Goal: Information Seeking & Learning: Learn about a topic

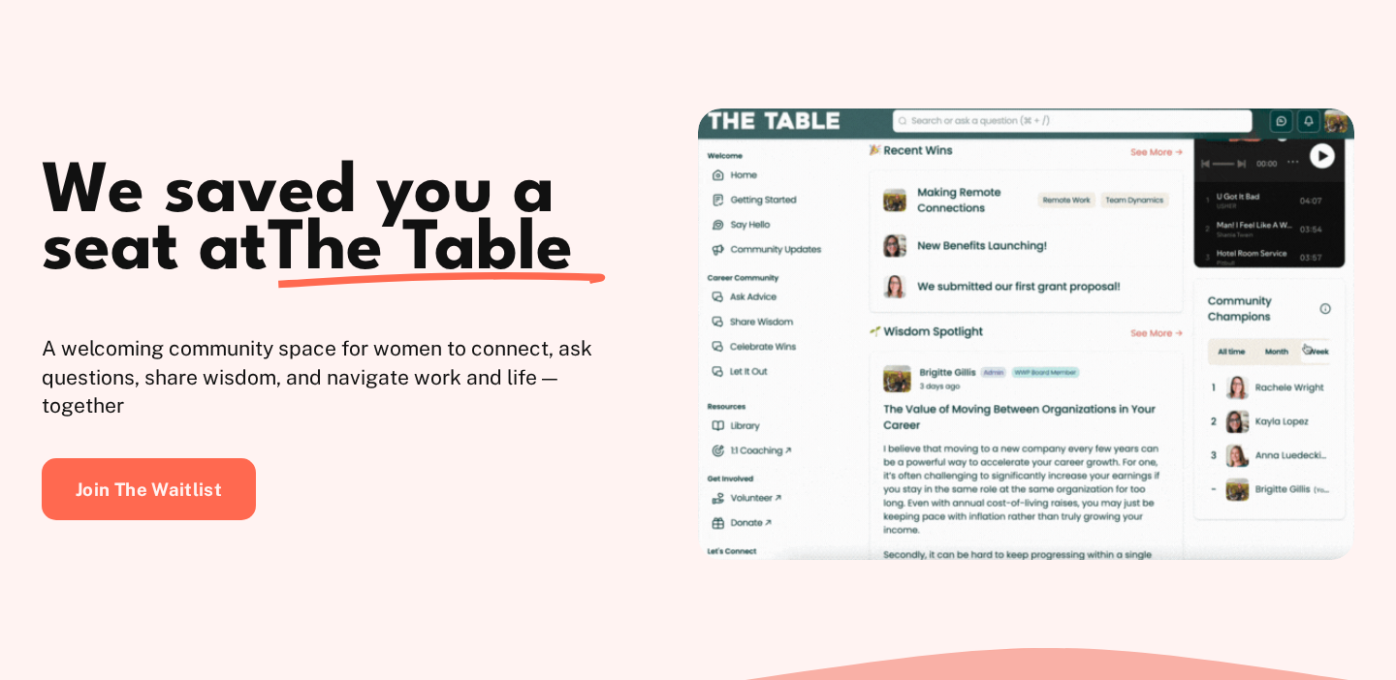
scroll to position [182, 0]
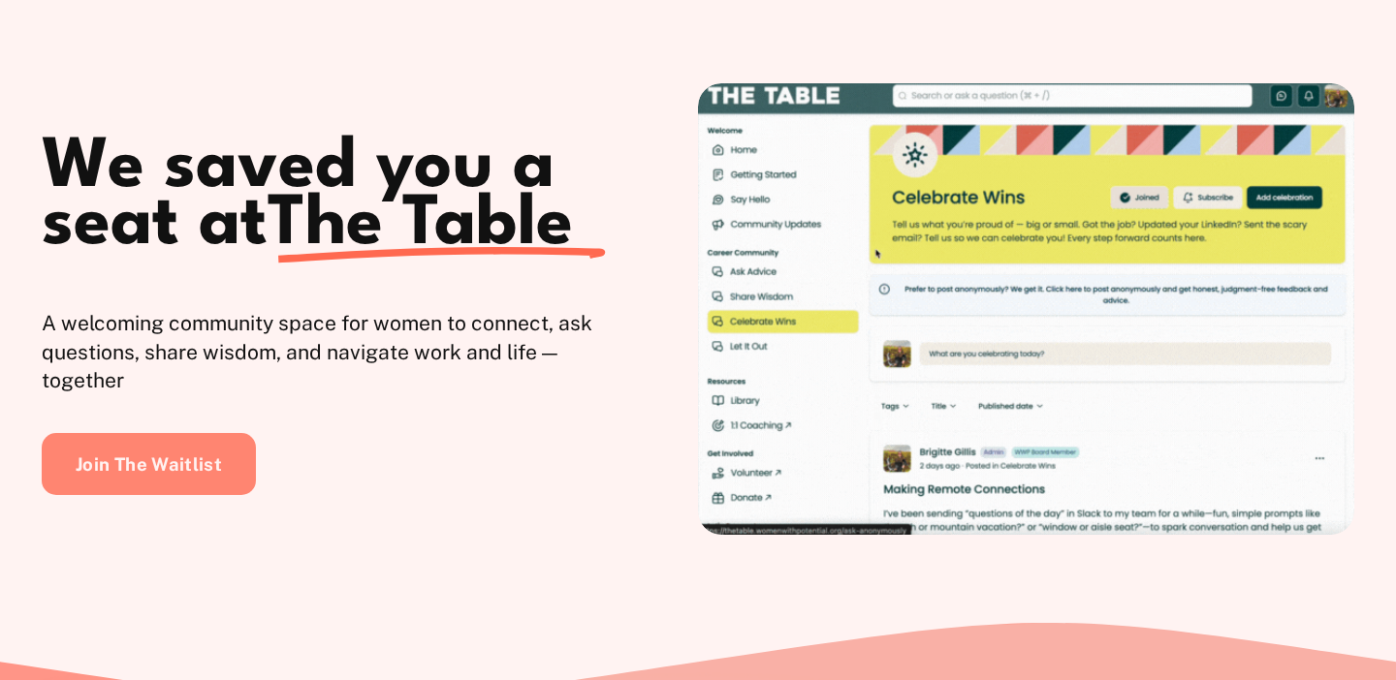
click at [173, 466] on link "Join The Waitlist" at bounding box center [149, 464] width 214 height 62
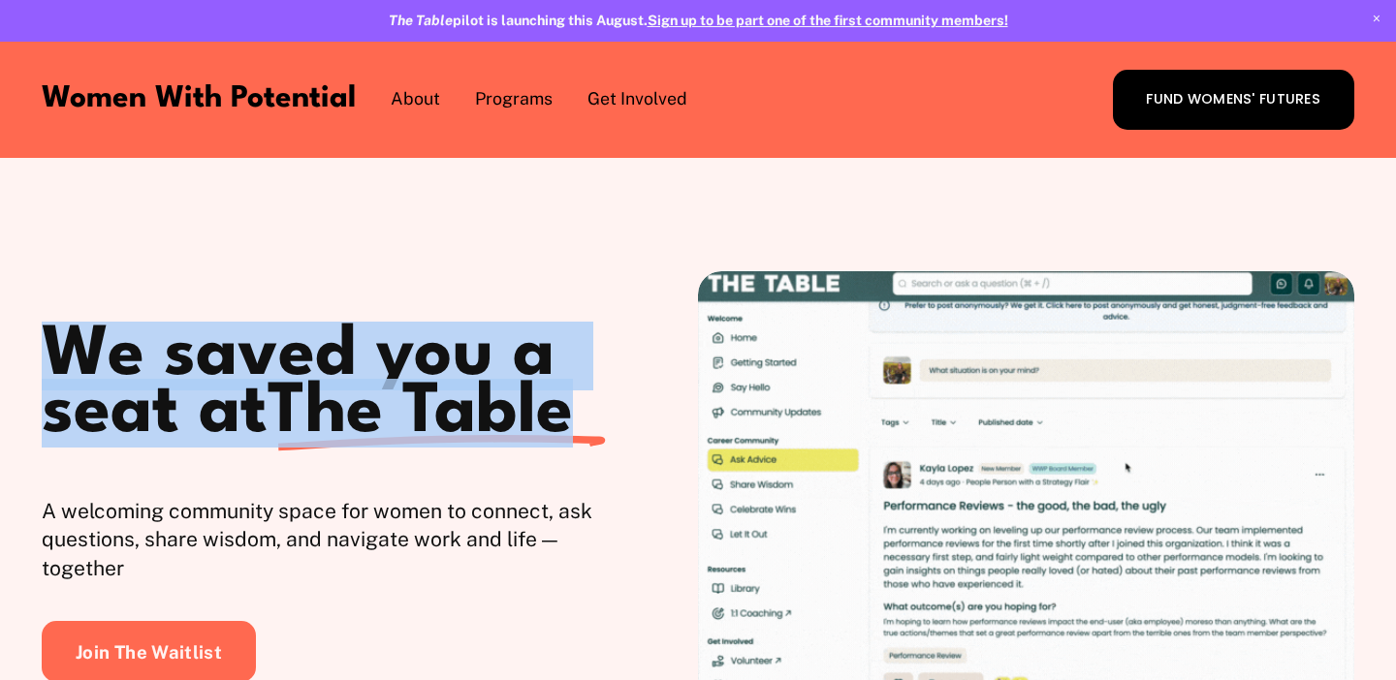
drag, startPoint x: 70, startPoint y: 339, endPoint x: 583, endPoint y: 404, distance: 517.7
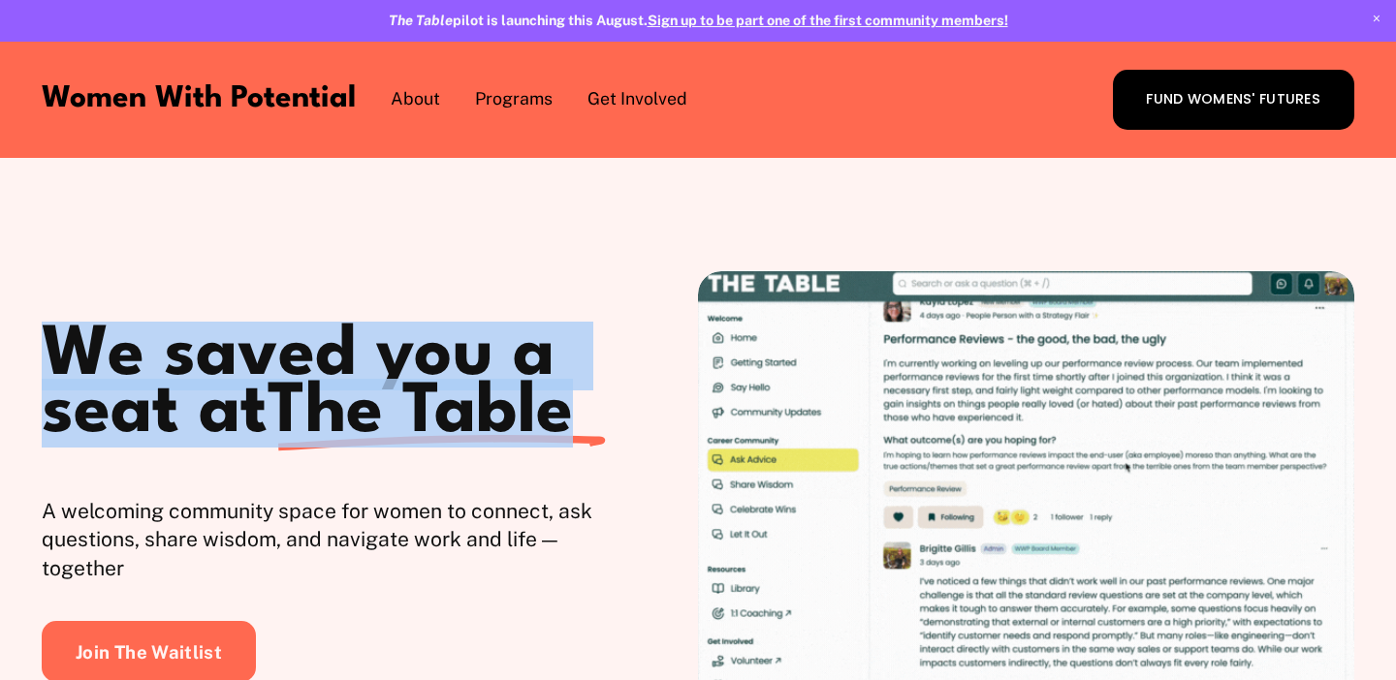
click at [583, 404] on h1 "We saved you a seat at The Table" at bounding box center [370, 385] width 656 height 114
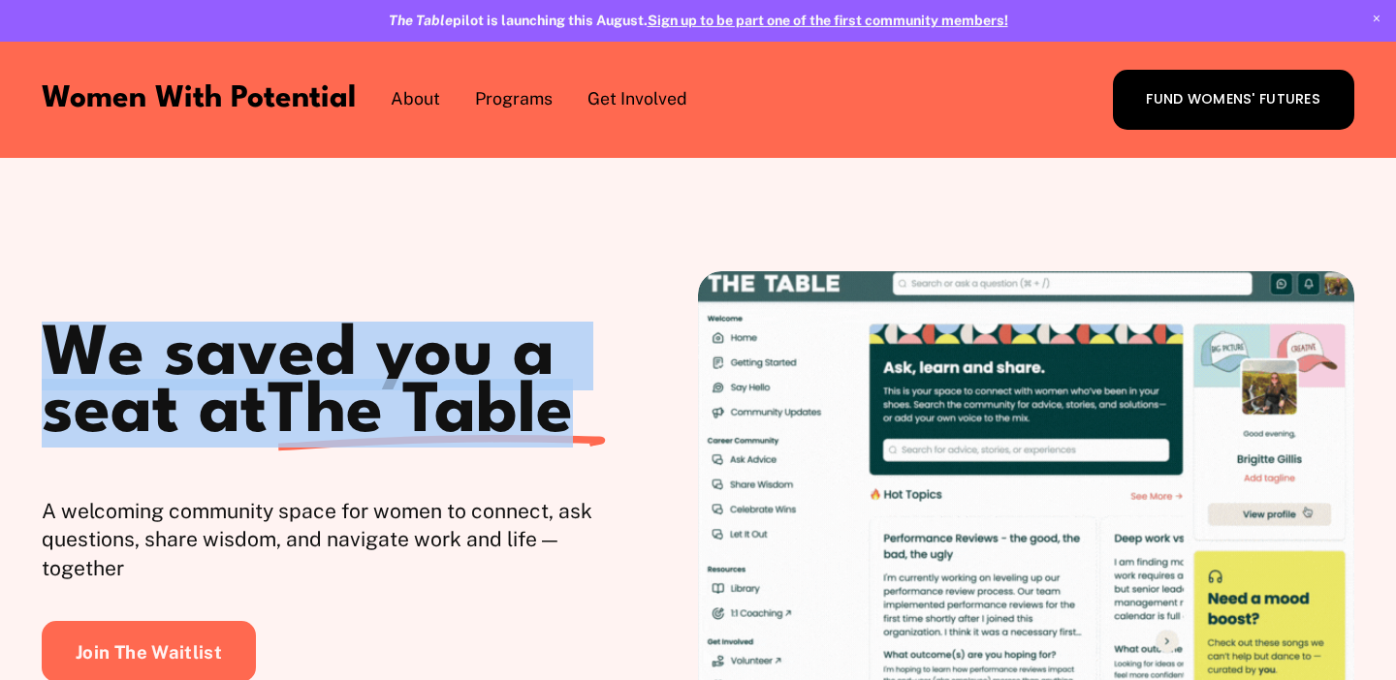
click at [599, 439] on h1 "We saved you a seat at The Table" at bounding box center [370, 385] width 656 height 114
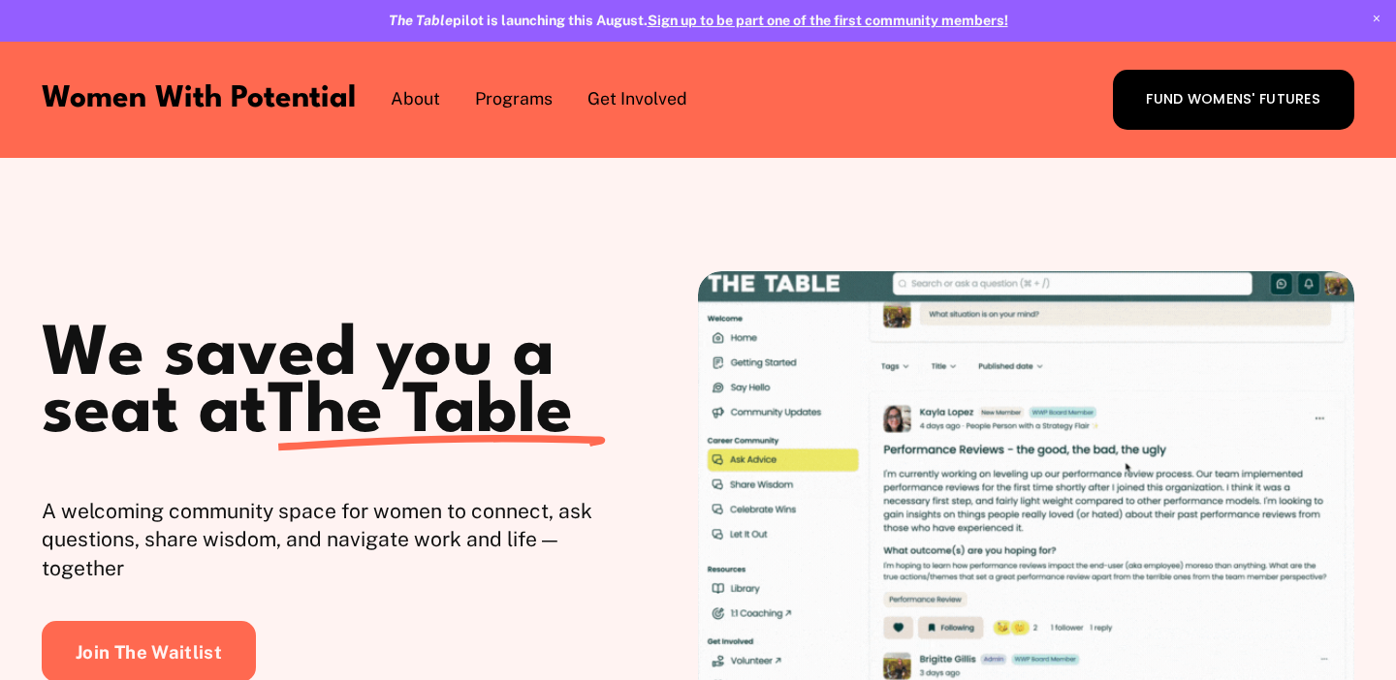
click at [164, 508] on p "A welcoming community space for women to connect, ask questions, share wisdom, …" at bounding box center [342, 540] width 601 height 86
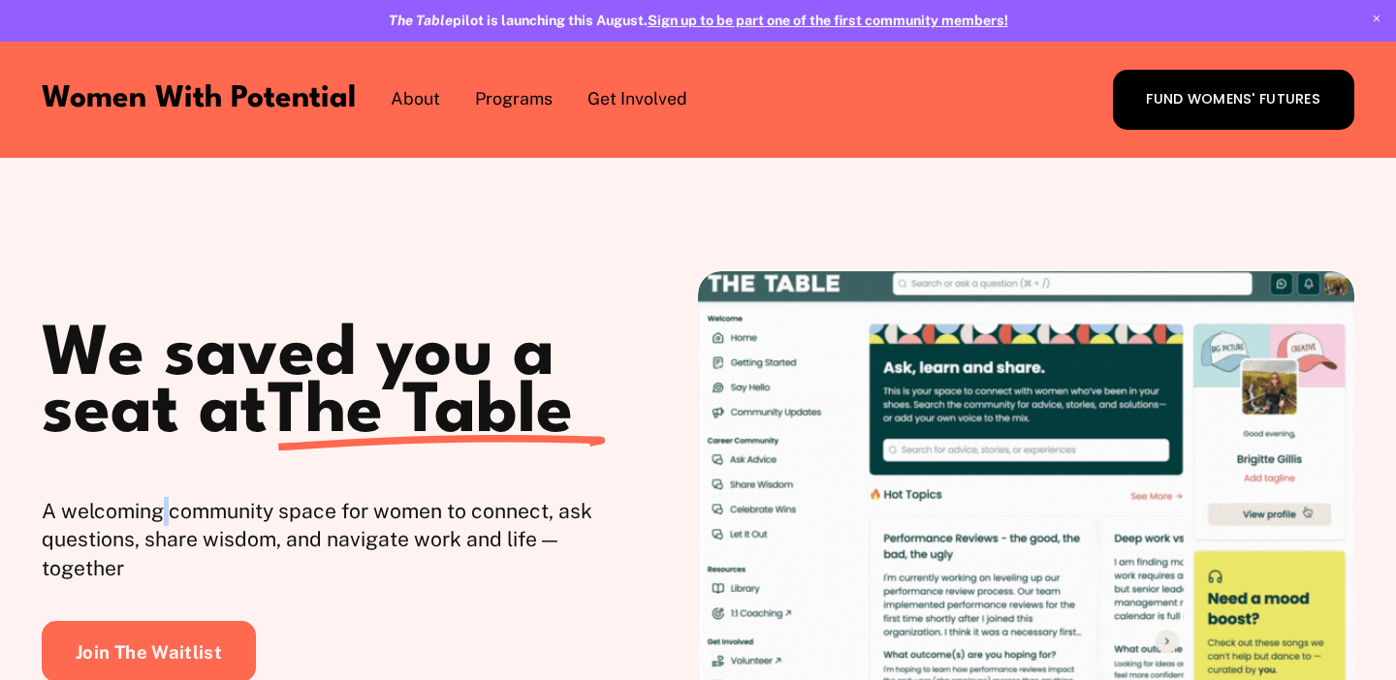
click at [164, 508] on p "A welcoming community space for women to connect, ask questions, share wisdom, …" at bounding box center [342, 540] width 601 height 86
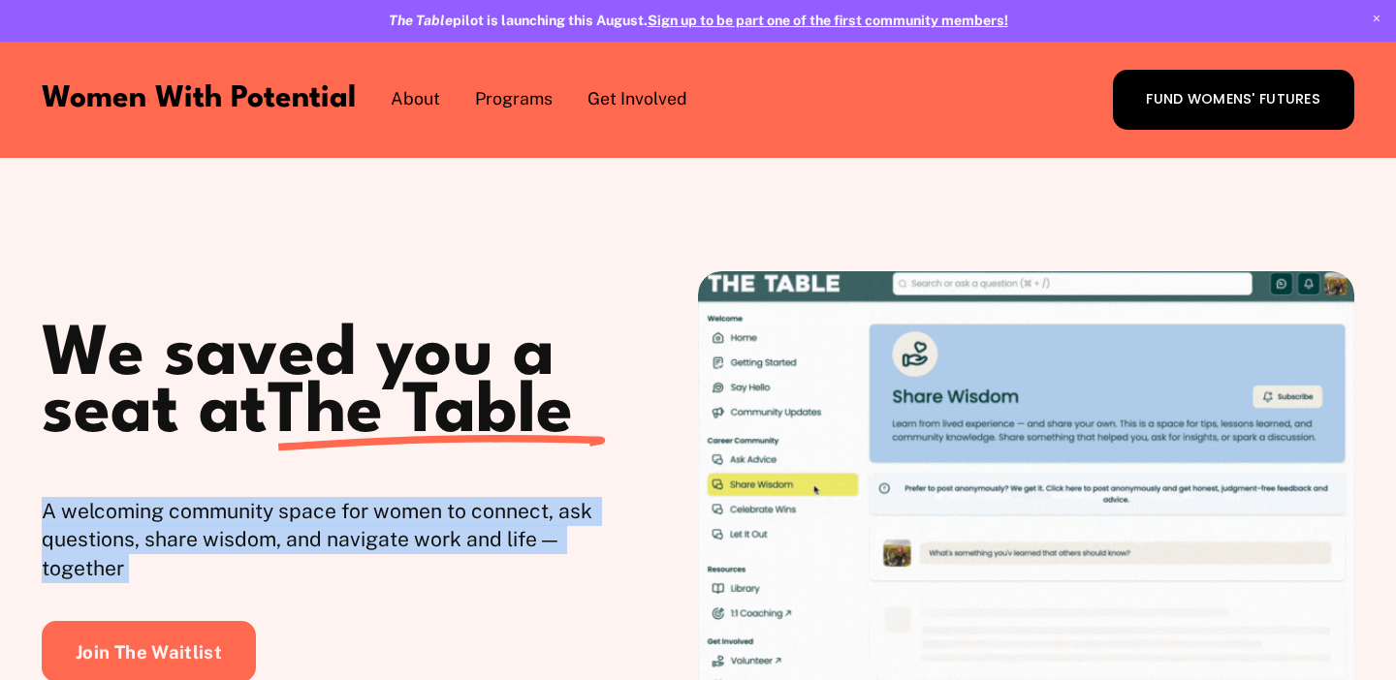
click at [164, 508] on p "A welcoming community space for women to connect, ask questions, share wisdom, …" at bounding box center [342, 540] width 601 height 86
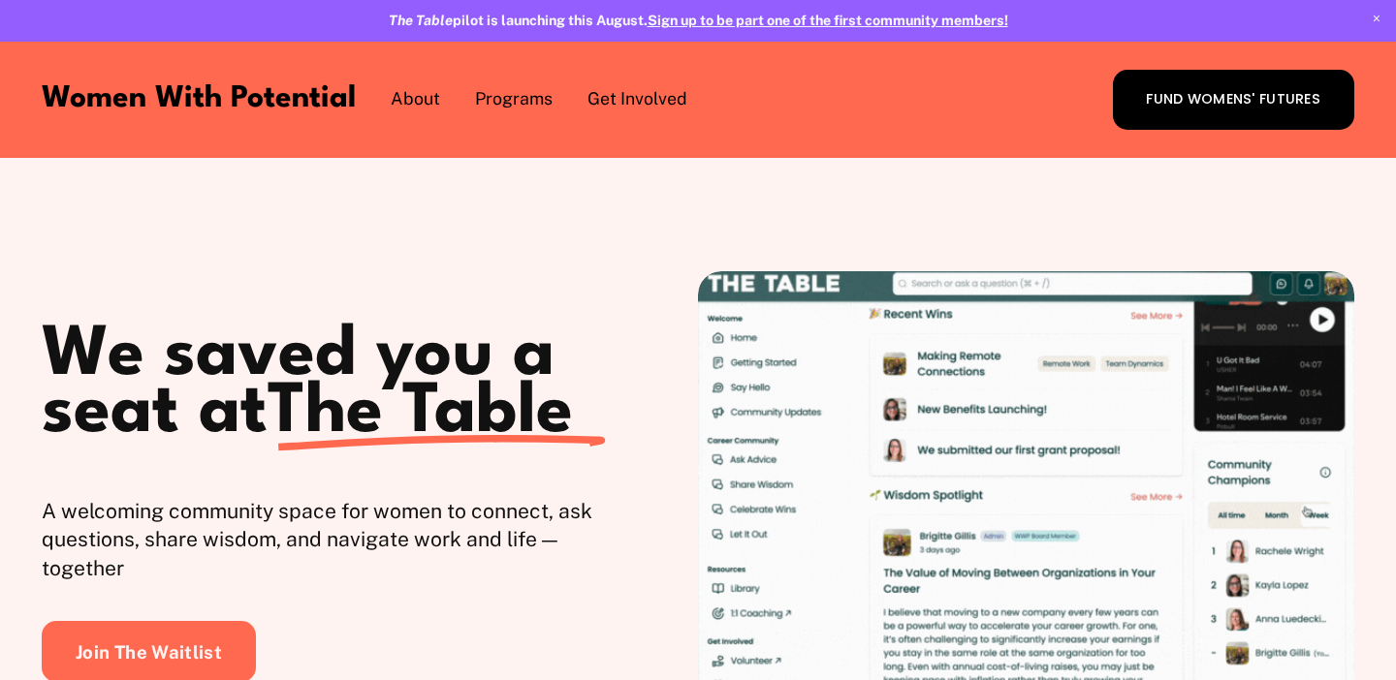
click at [456, 456] on div "We saved you a seat at The Table" at bounding box center [370, 398] width 656 height 141
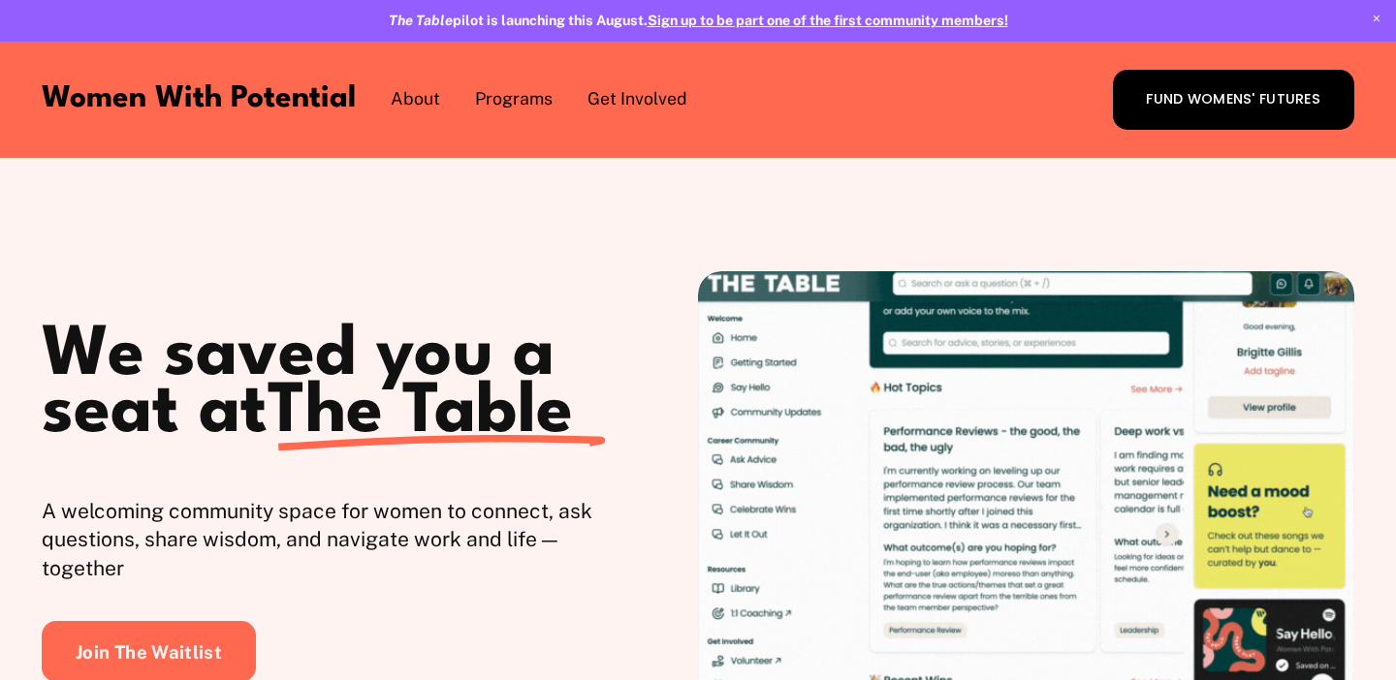
click at [0, 0] on span "1:1 Coaching" at bounding box center [0, 0] width 0 height 0
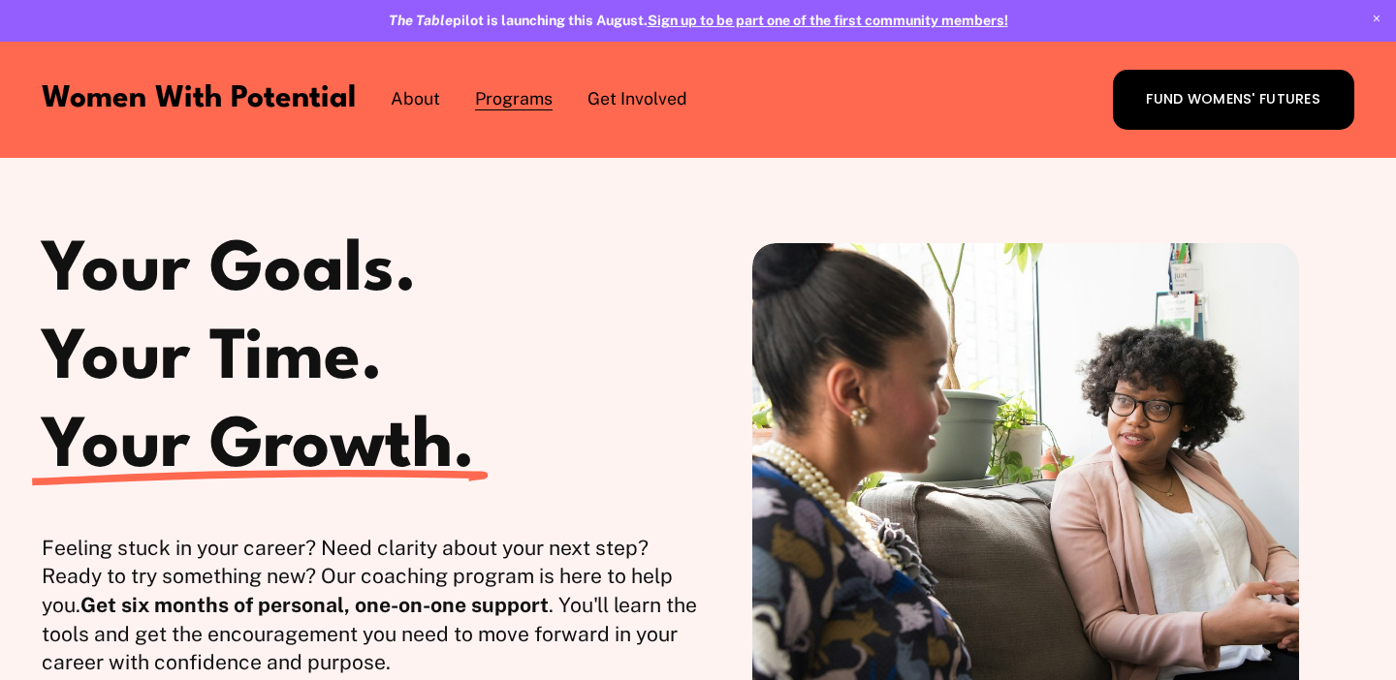
click at [0, 0] on span "The Table" at bounding box center [0, 0] width 0 height 0
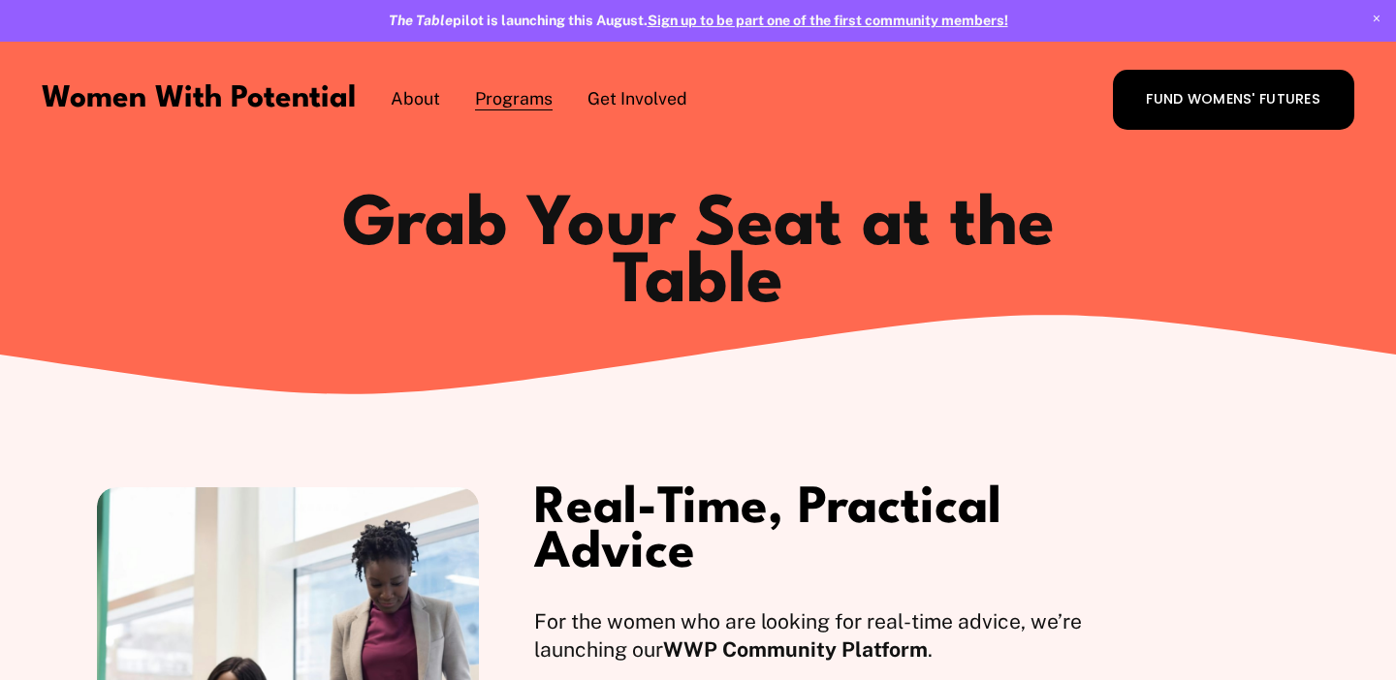
click at [0, 0] on span "1:1 Coaching" at bounding box center [0, 0] width 0 height 0
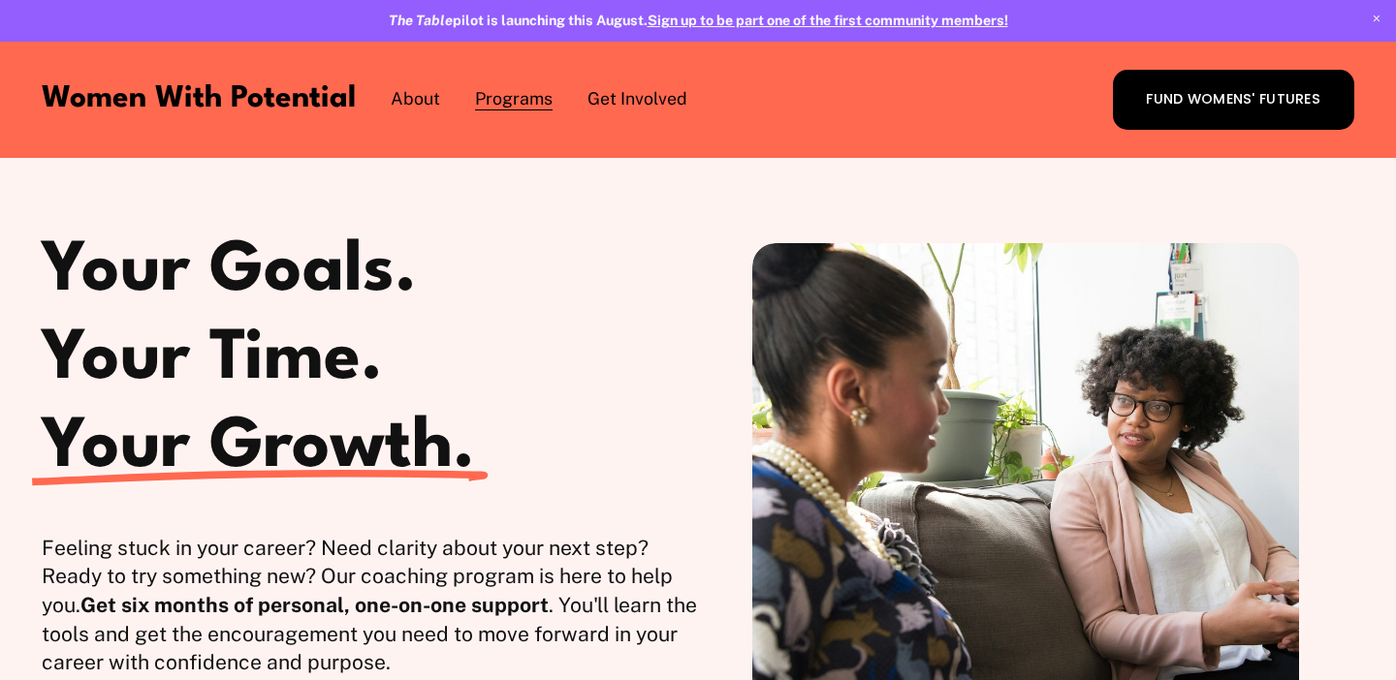
click at [0, 0] on span "Coach with WWP" at bounding box center [0, 0] width 0 height 0
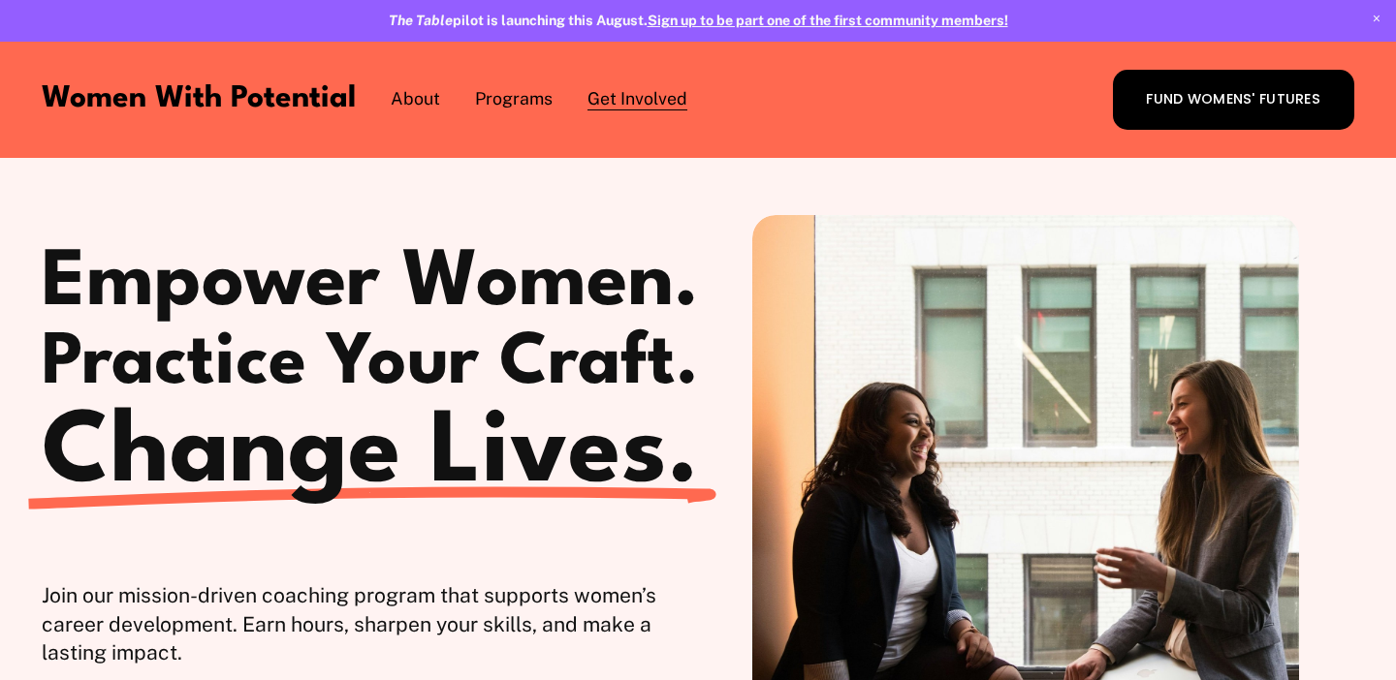
click at [0, 0] on span "The Table" at bounding box center [0, 0] width 0 height 0
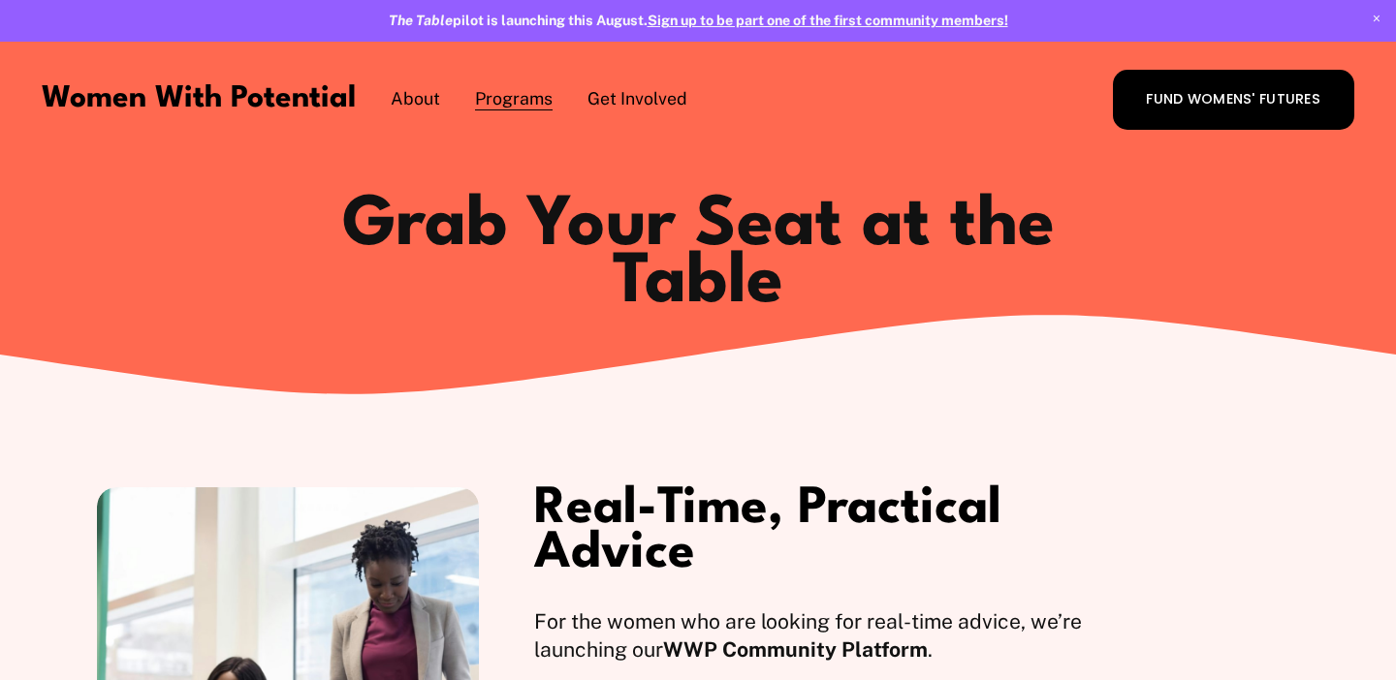
click at [0, 0] on span "1:1 Coaching" at bounding box center [0, 0] width 0 height 0
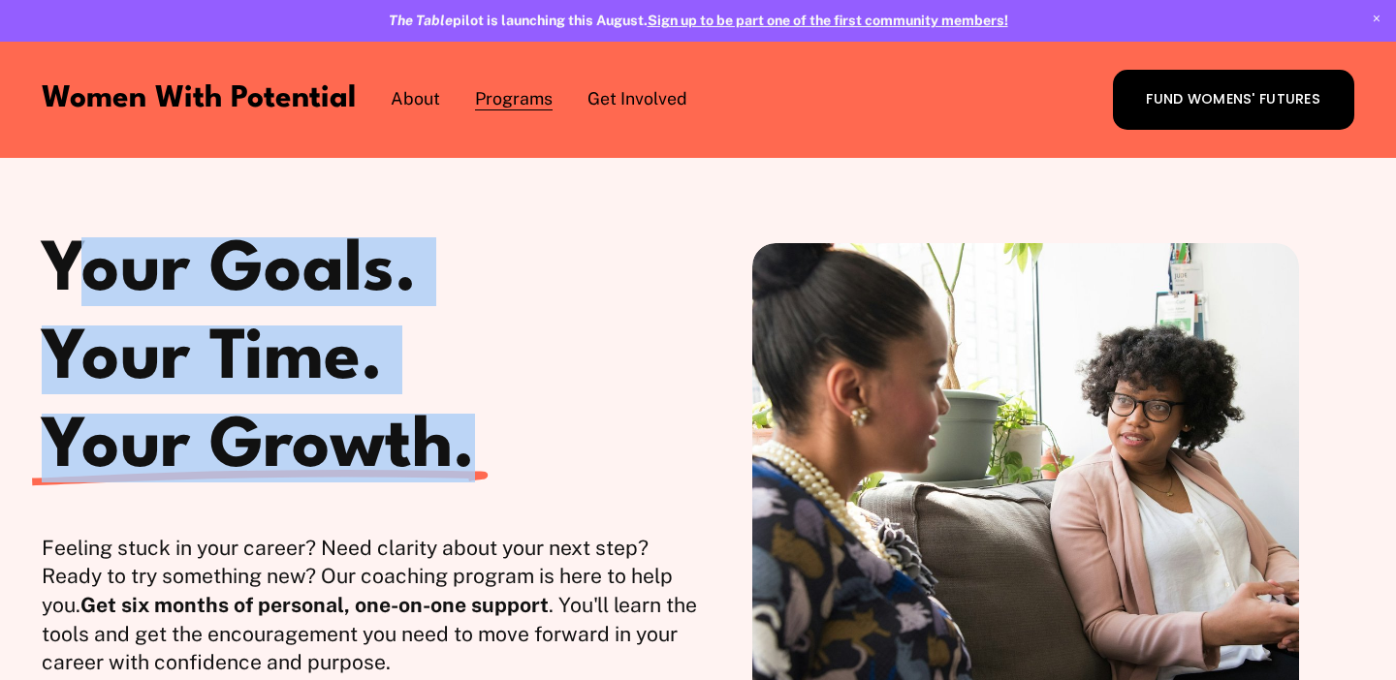
drag, startPoint x: 66, startPoint y: 252, endPoint x: 486, endPoint y: 457, distance: 467.2
click at [486, 457] on div "Your Goals. Your Time. Your Growth." at bounding box center [370, 360] width 656 height 235
click at [486, 457] on h1 "Your Growth." at bounding box center [370, 448] width 656 height 57
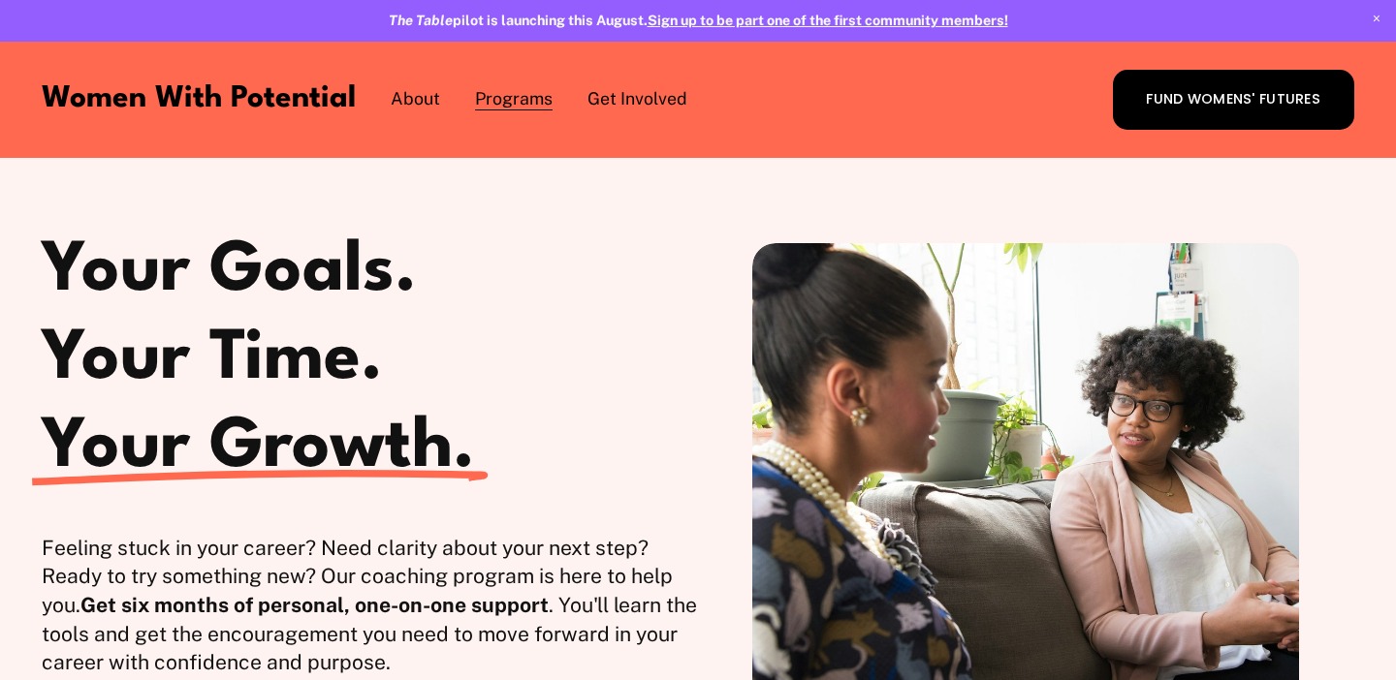
click at [0, 0] on span "The Table" at bounding box center [0, 0] width 0 height 0
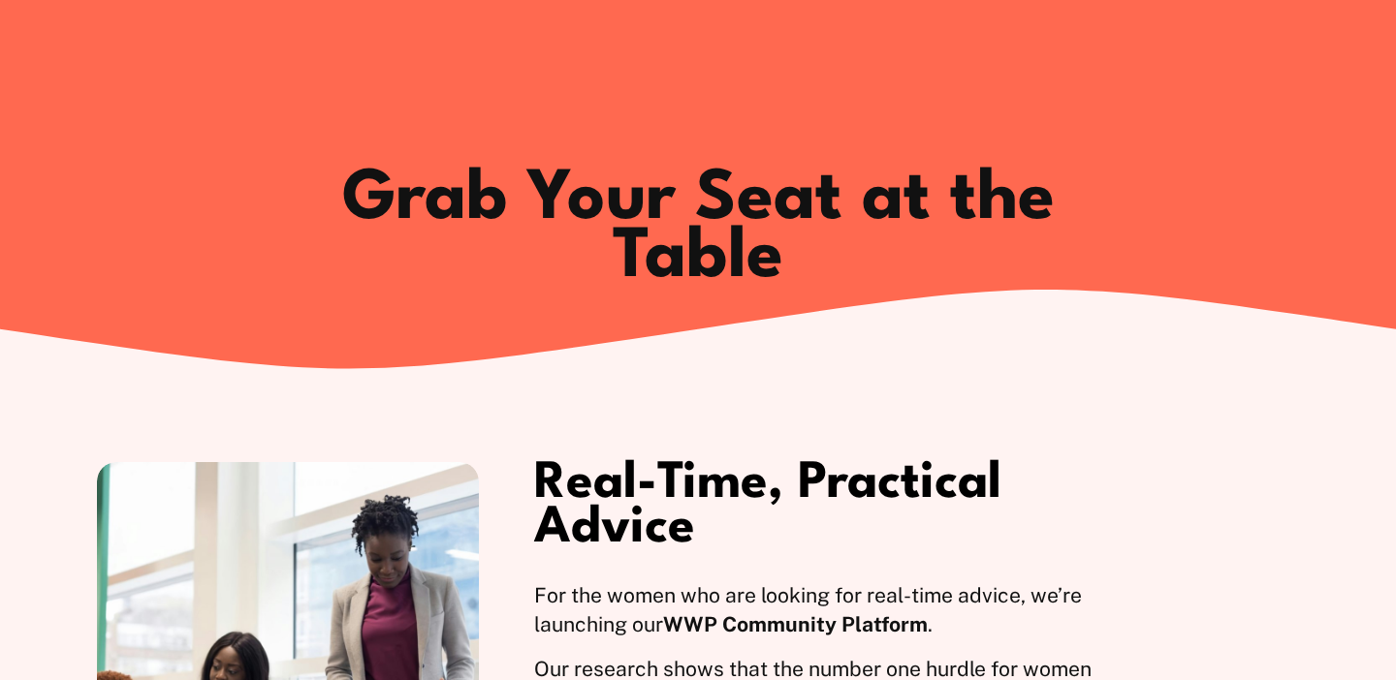
scroll to position [26, 0]
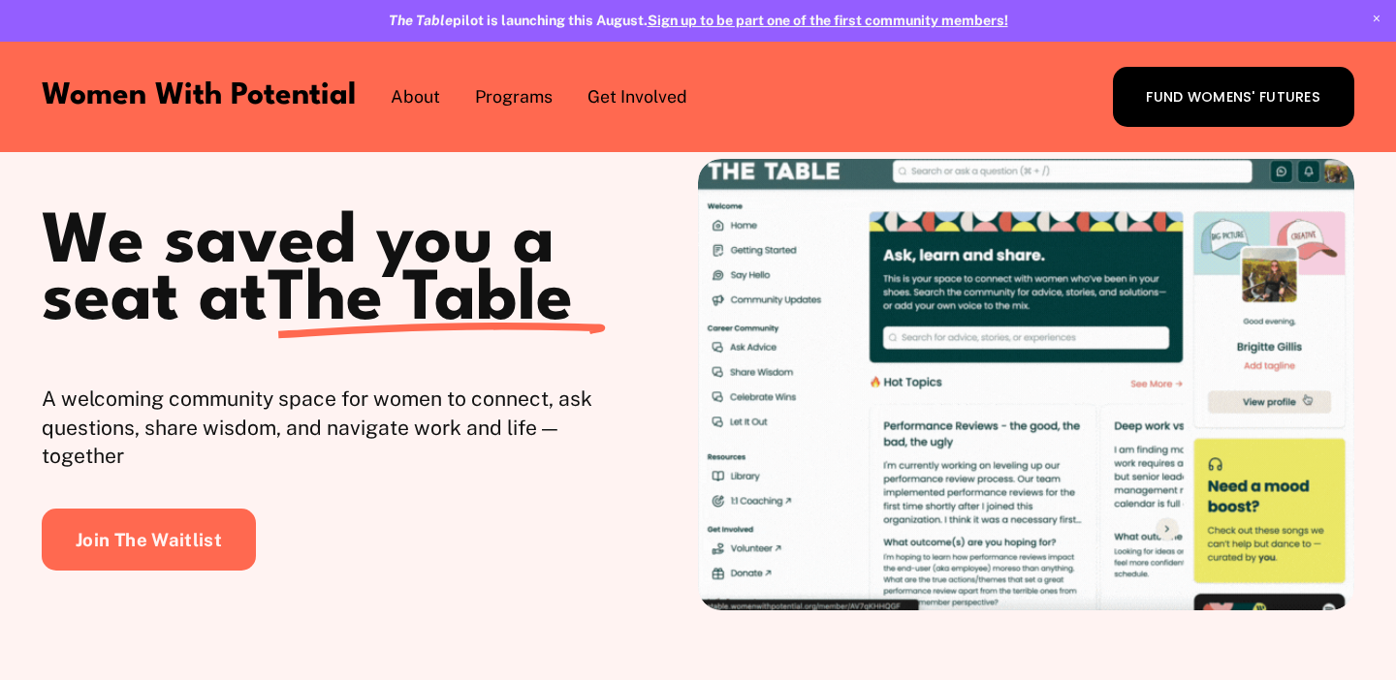
scroll to position [99, 0]
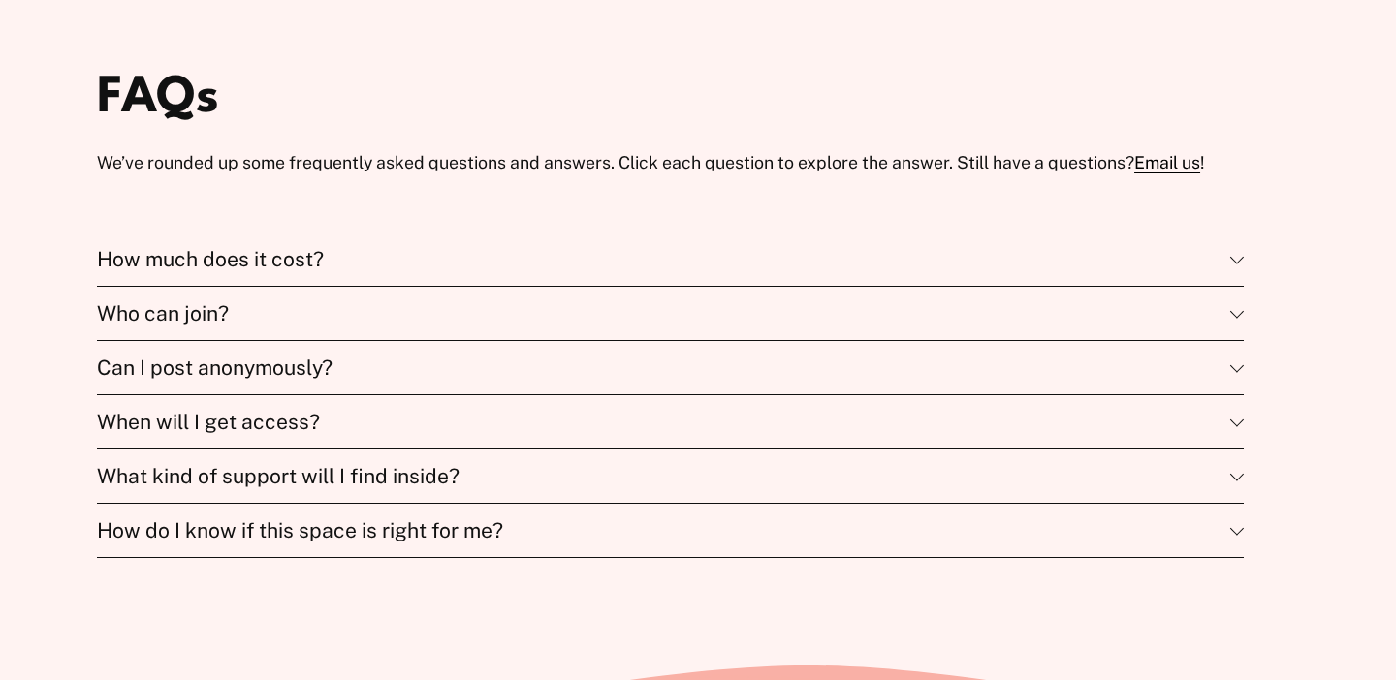
scroll to position [4752, 0]
click at [372, 322] on span "Who can join?" at bounding box center [663, 312] width 1133 height 24
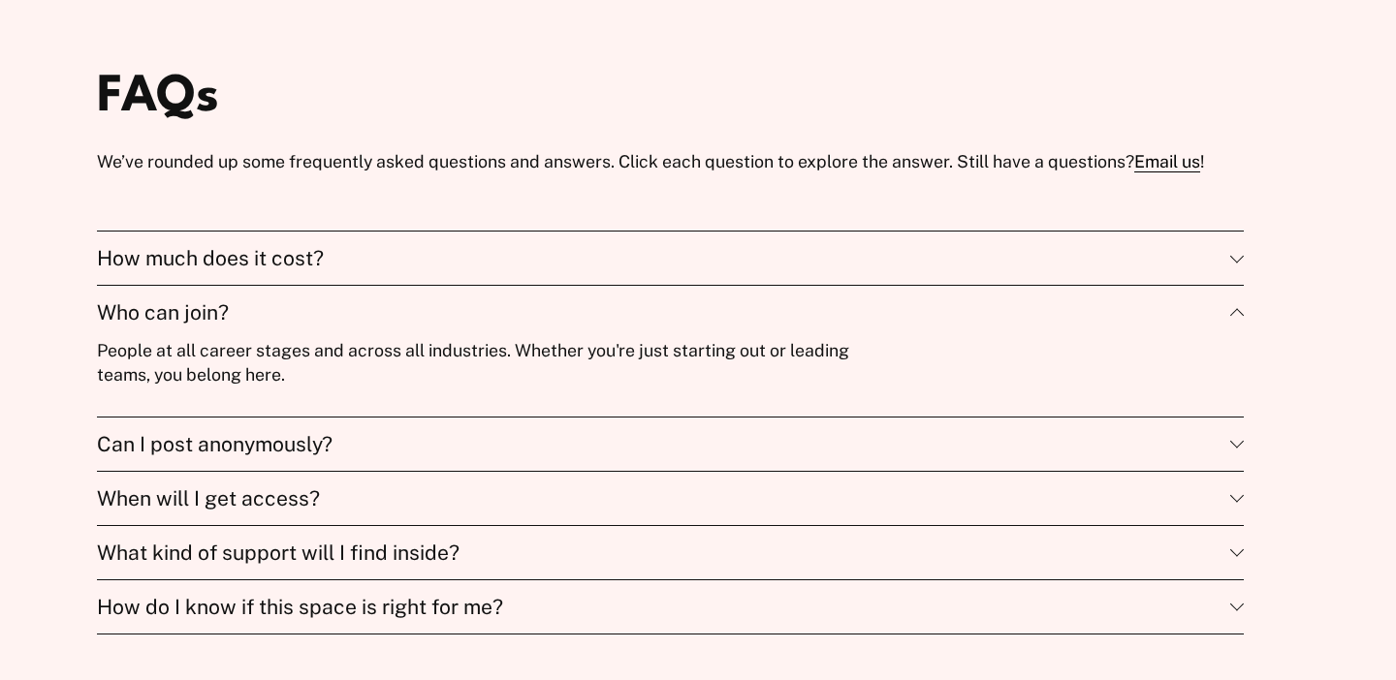
click at [372, 322] on span "Who can join?" at bounding box center [663, 312] width 1133 height 24
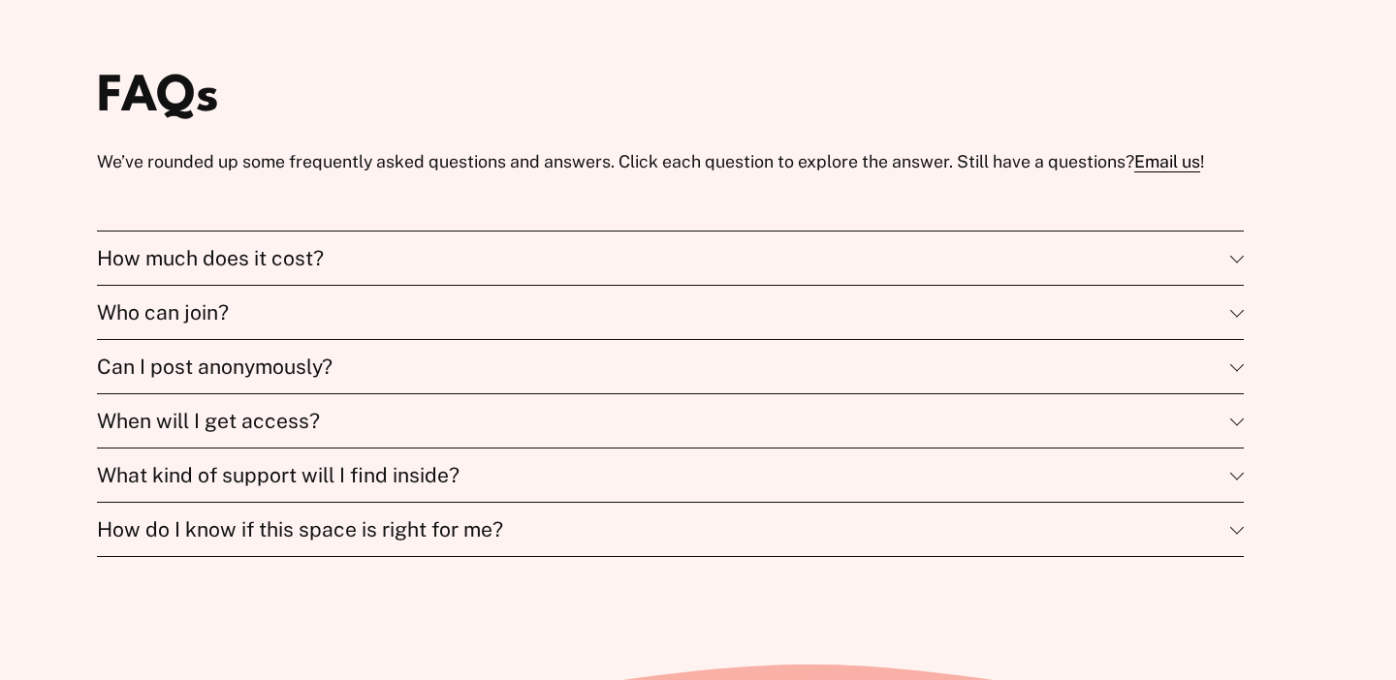
click at [391, 364] on span "Can I post anonymously?" at bounding box center [663, 367] width 1133 height 24
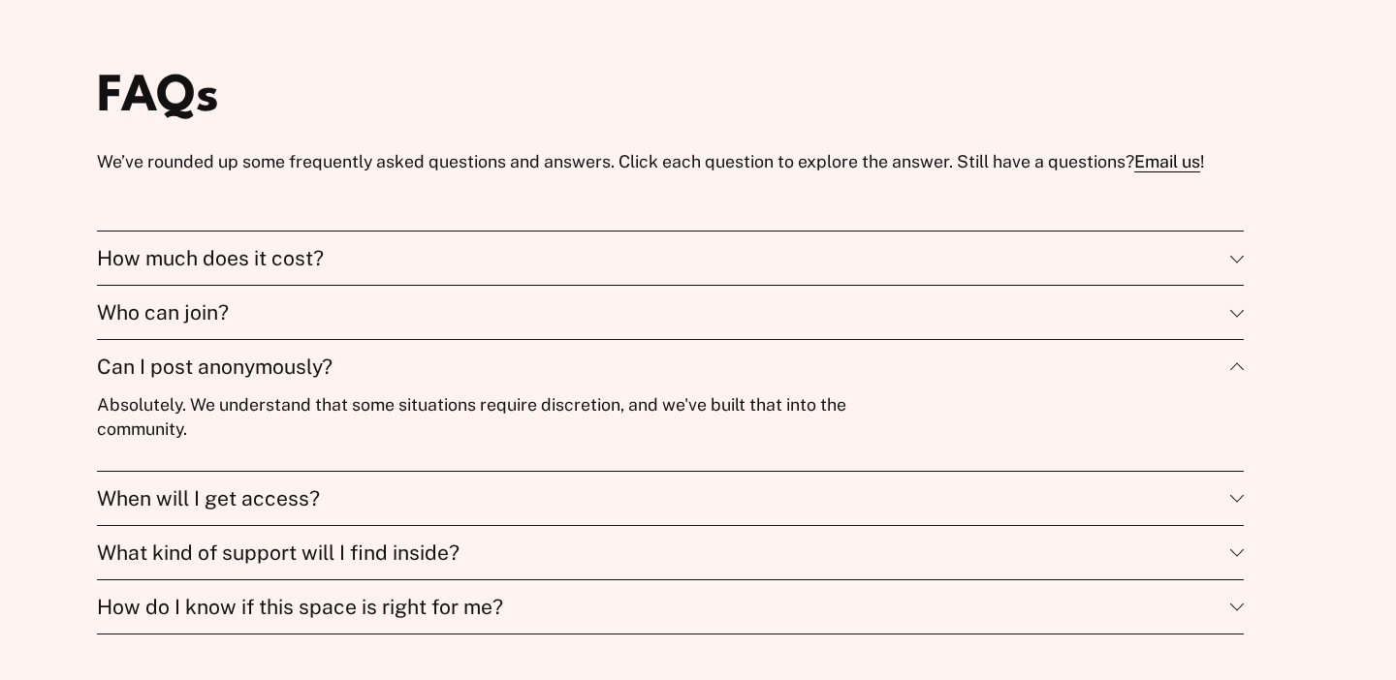
click at [391, 364] on span "Can I post anonymously?" at bounding box center [663, 367] width 1133 height 24
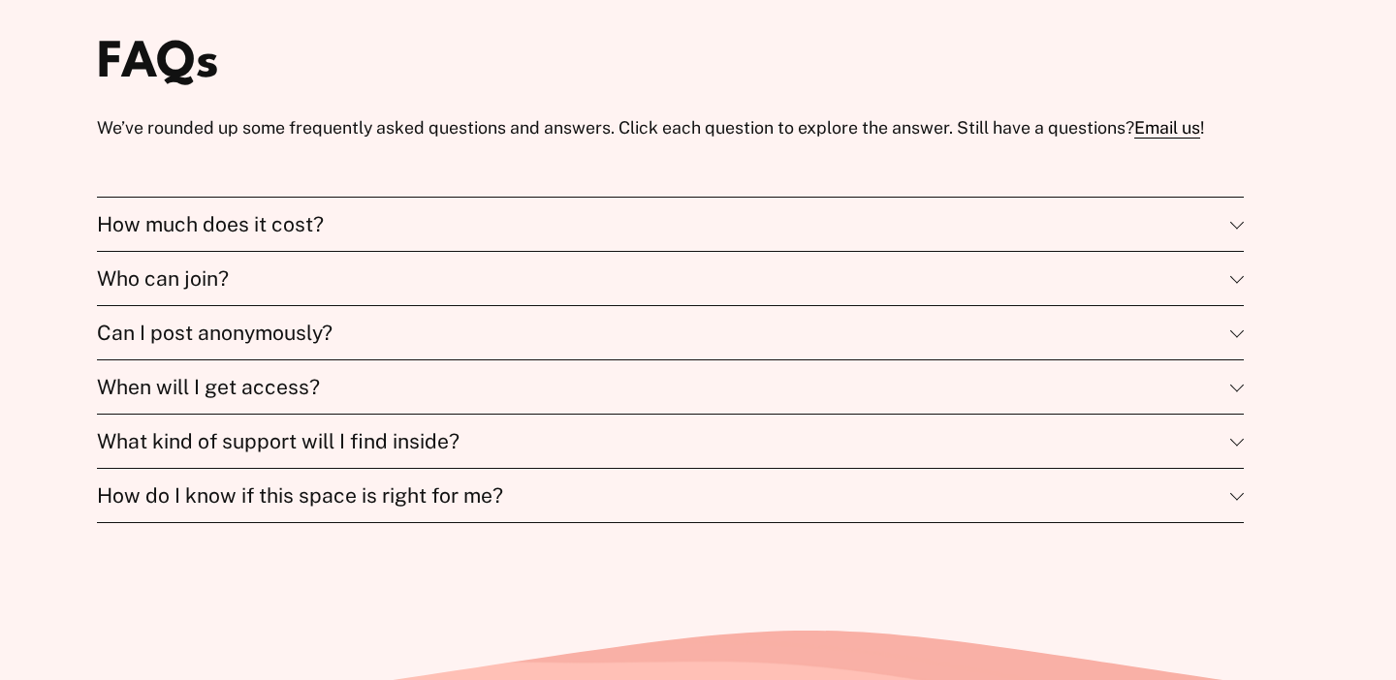
scroll to position [4790, 0]
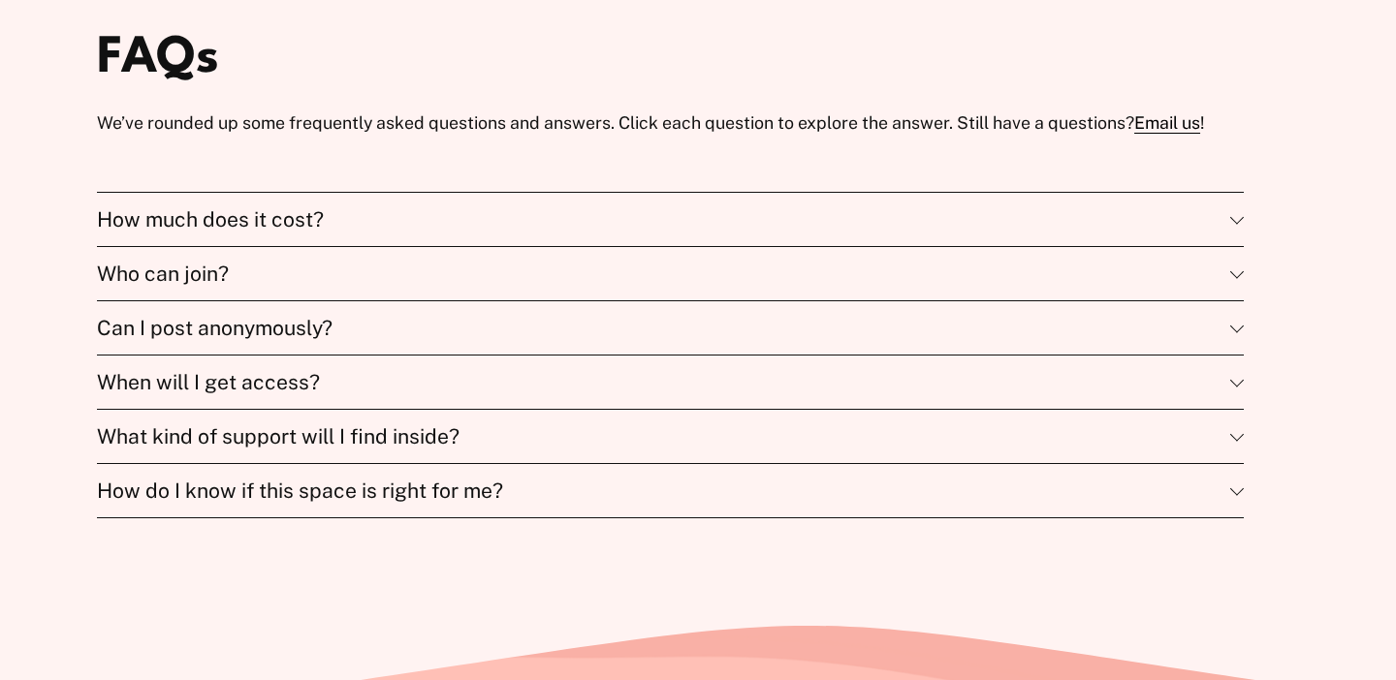
click at [386, 370] on button "When will I get access?" at bounding box center [670, 382] width 1146 height 53
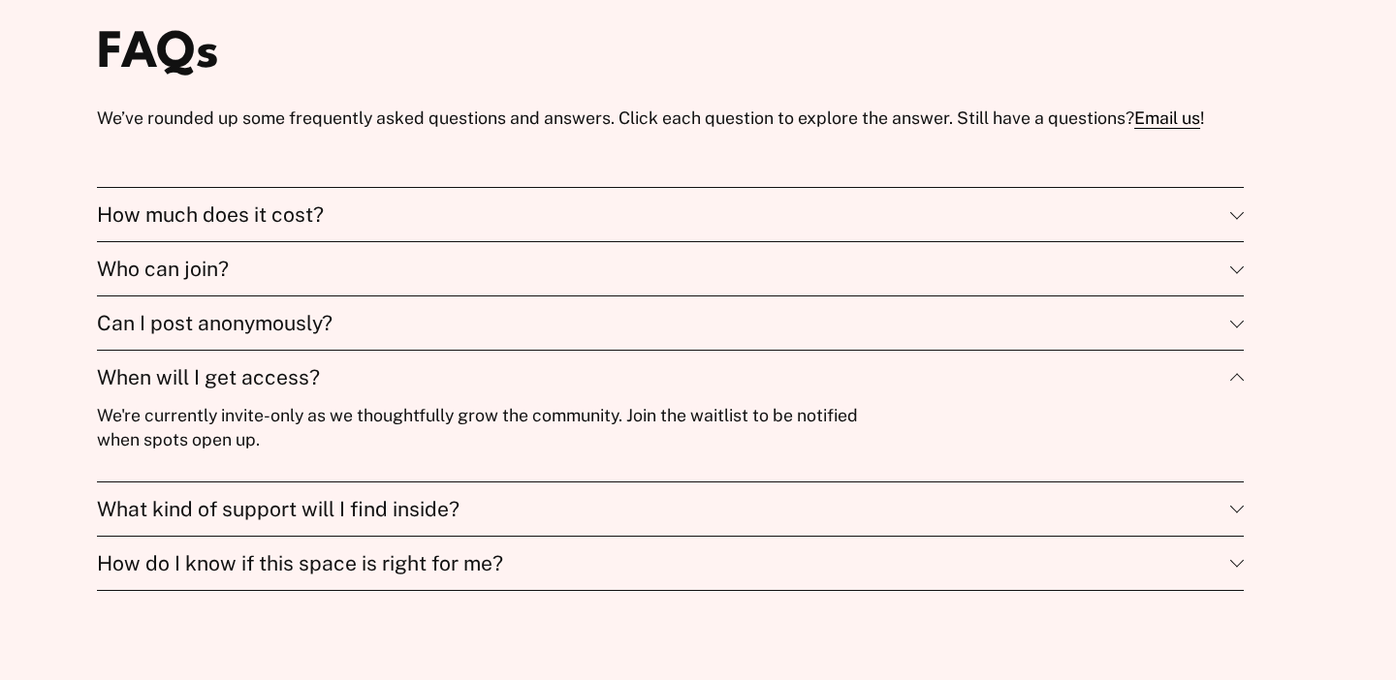
click at [385, 370] on span "When will I get access?" at bounding box center [663, 377] width 1133 height 24
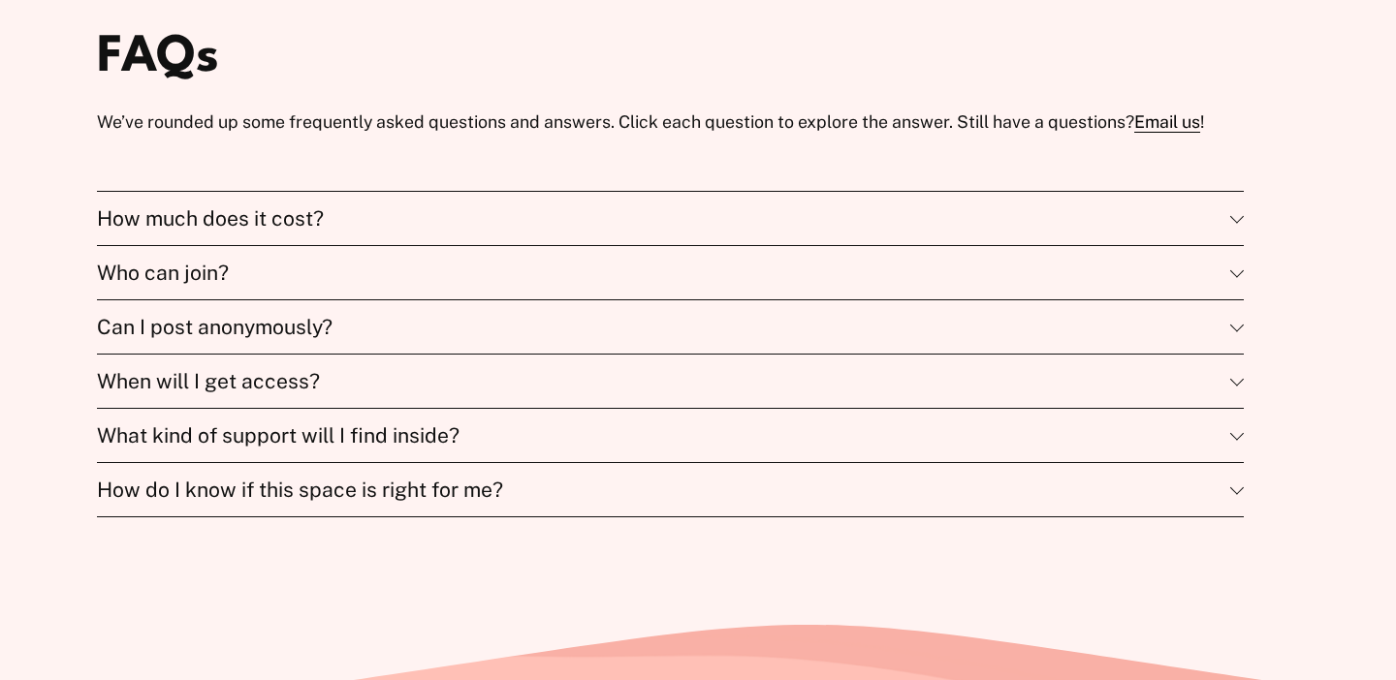
click at [385, 370] on button "When will I get access?" at bounding box center [670, 381] width 1146 height 53
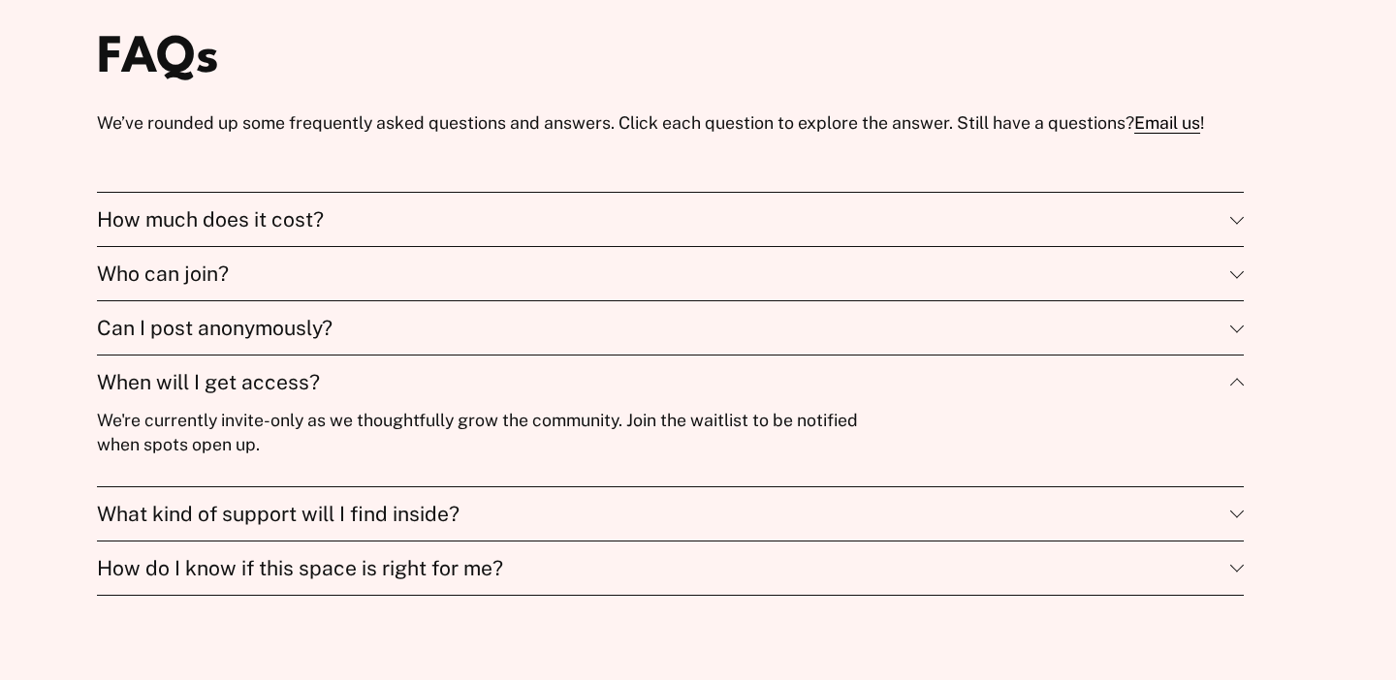
scroll to position [4789, 0]
click at [385, 370] on button "When will I get access?" at bounding box center [670, 383] width 1146 height 53
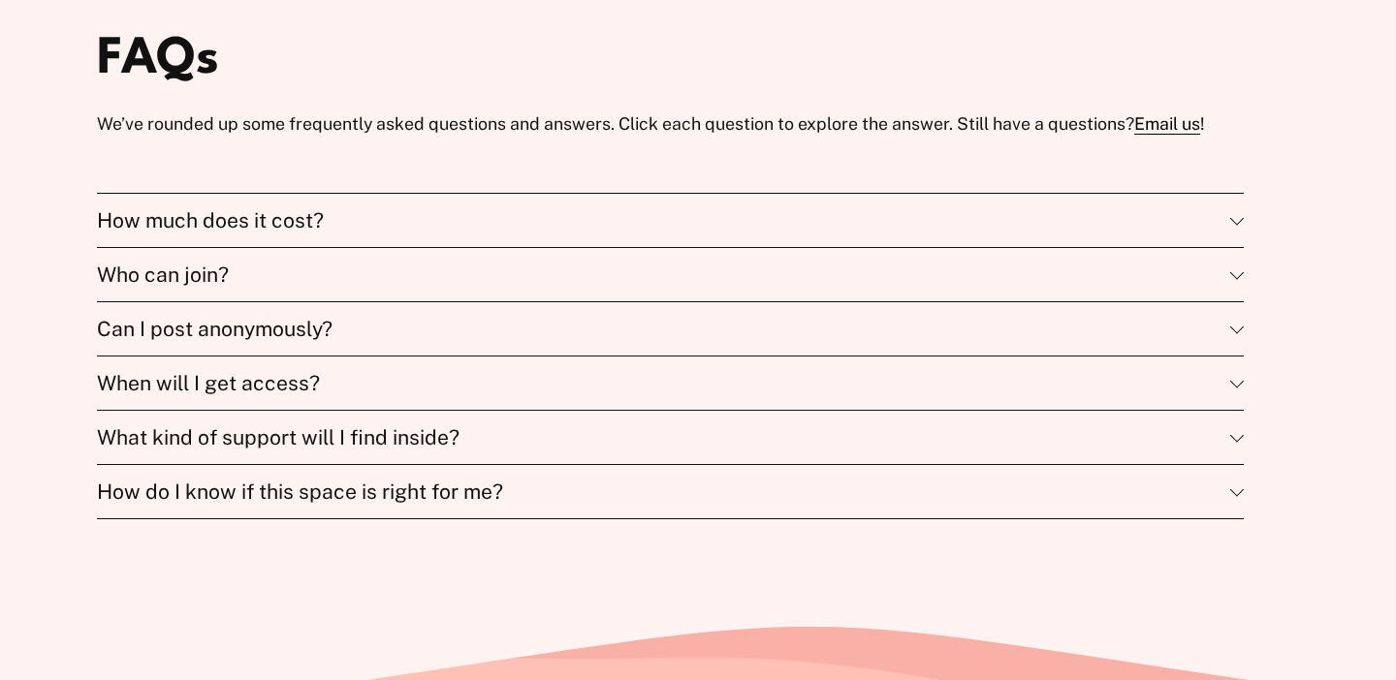
click at [398, 450] on span "What kind of support will I find inside?" at bounding box center [663, 437] width 1133 height 24
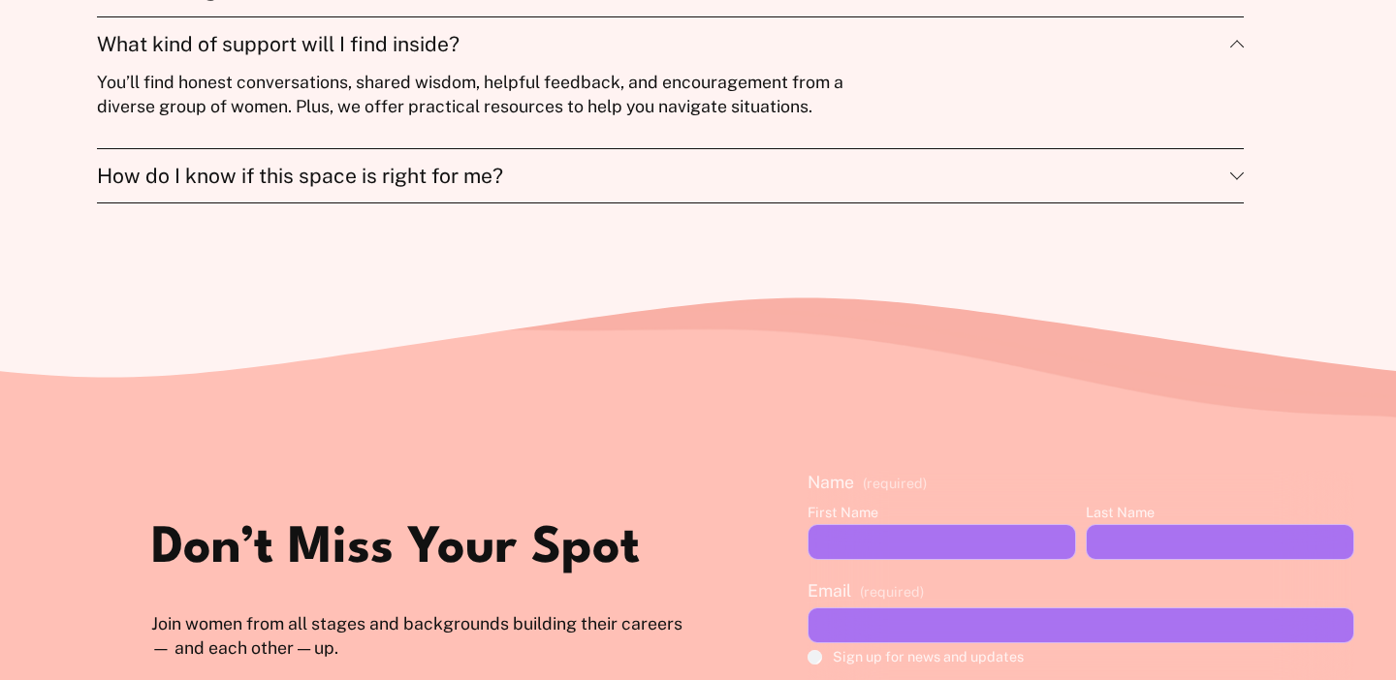
scroll to position [5185, 0]
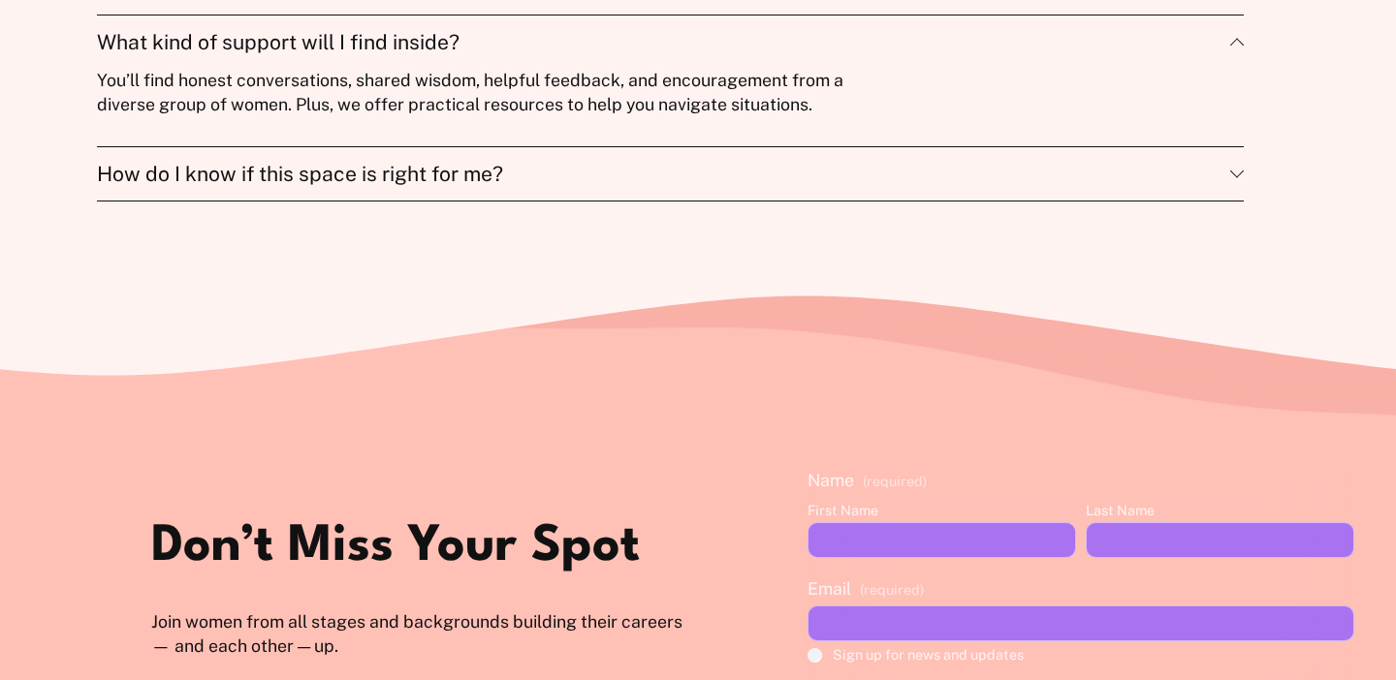
click at [480, 51] on span "What kind of support will I find inside?" at bounding box center [663, 42] width 1133 height 24
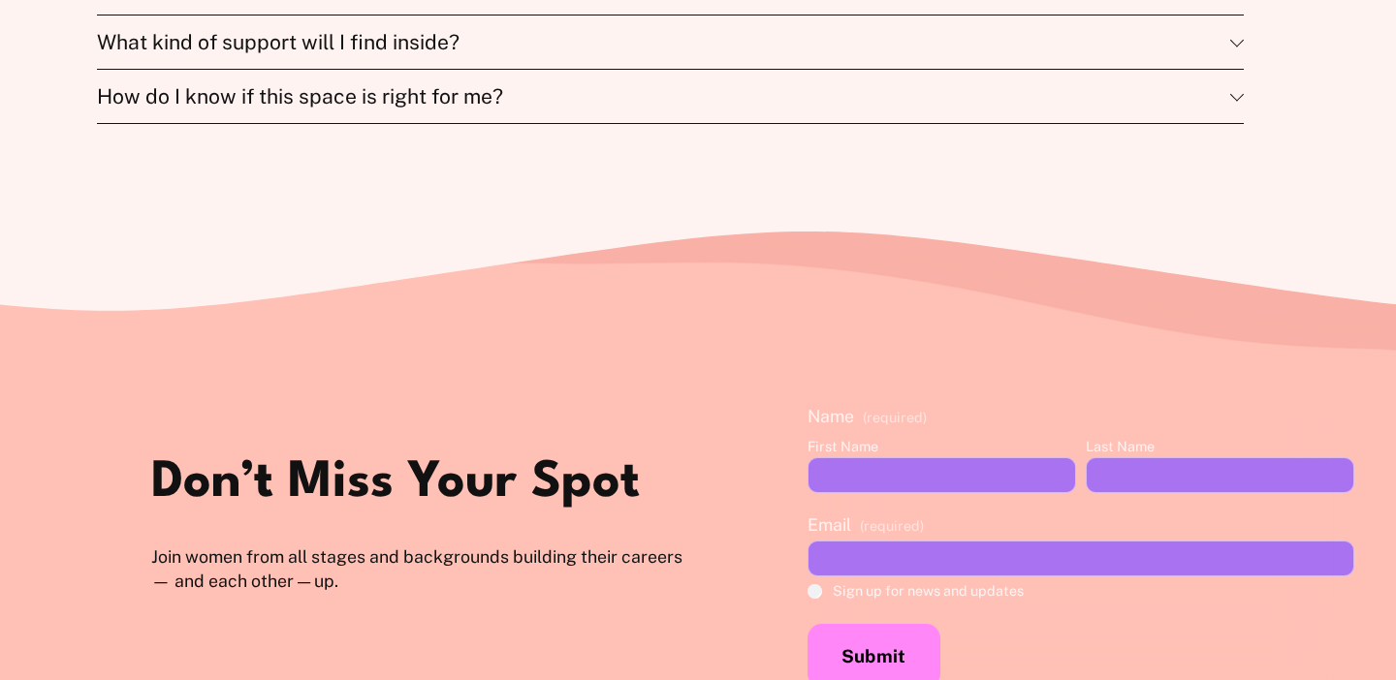
click at [458, 108] on span "How do I know if this space is right for me?" at bounding box center [663, 96] width 1133 height 24
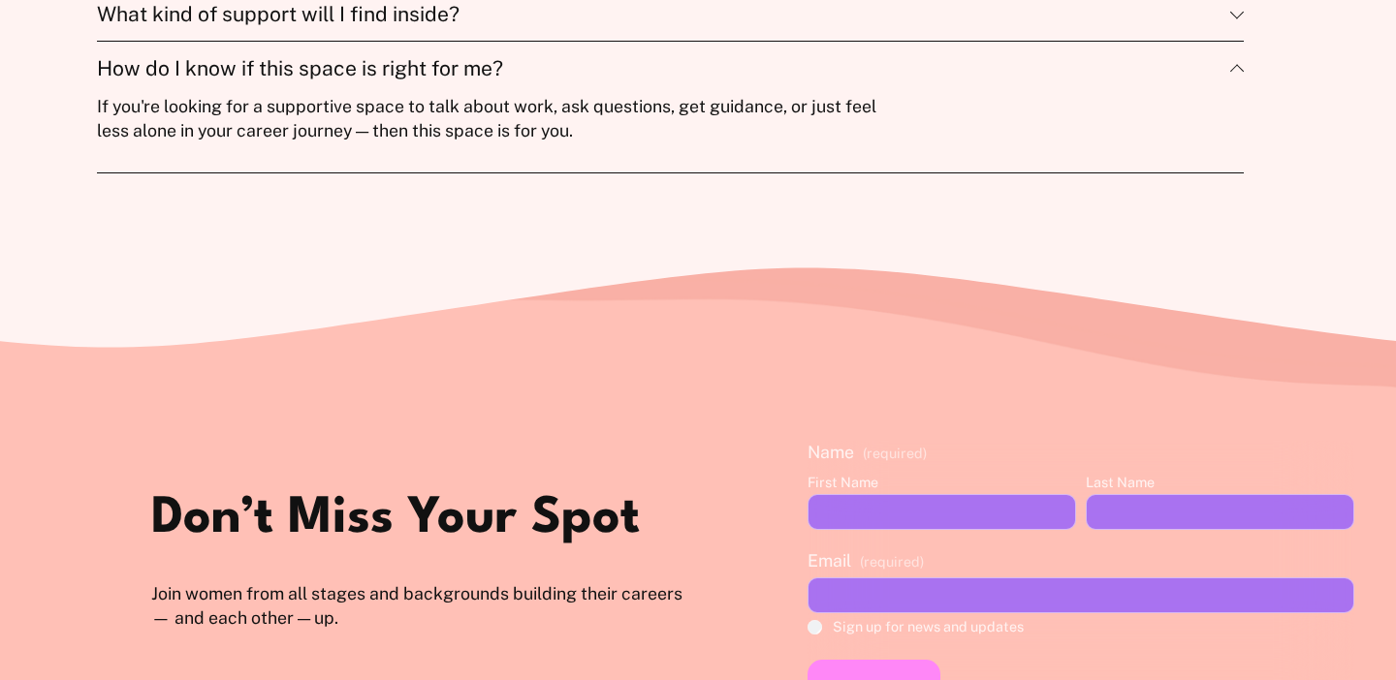
scroll to position [5210, 0]
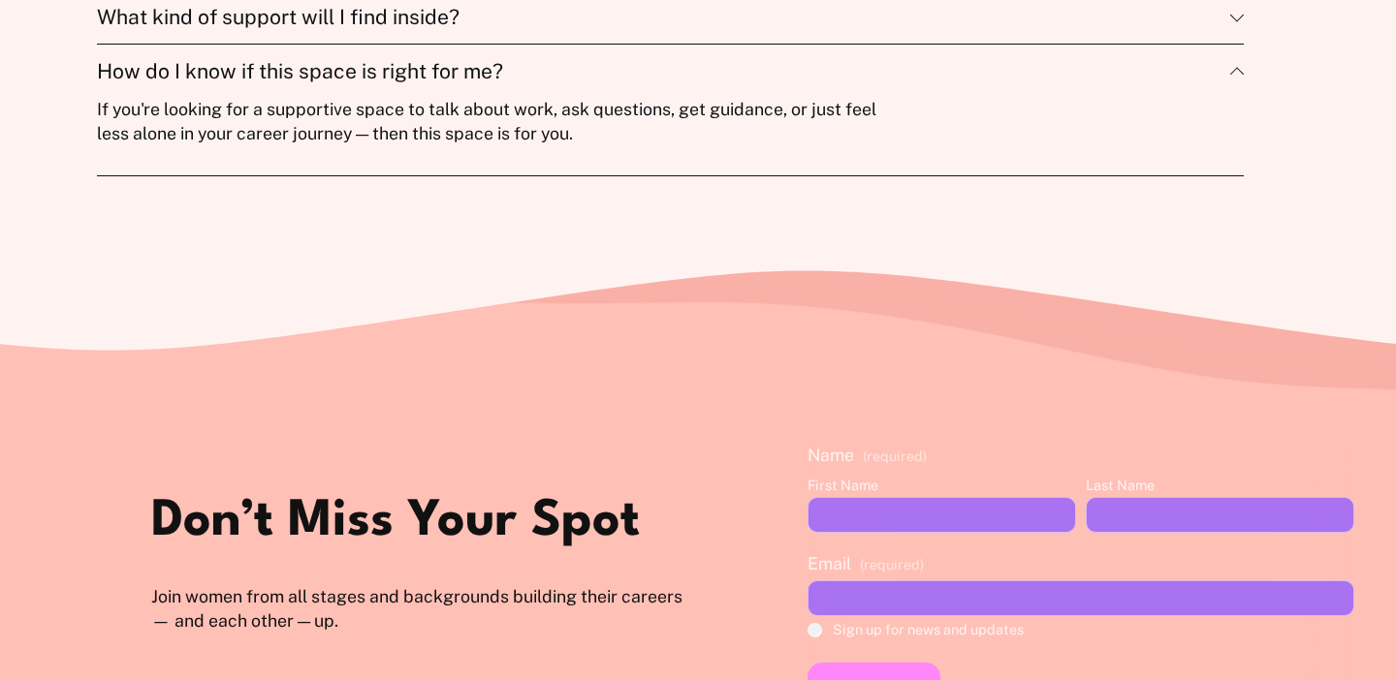
click at [495, 83] on span "How do I know if this space is right for me?" at bounding box center [663, 71] width 1133 height 24
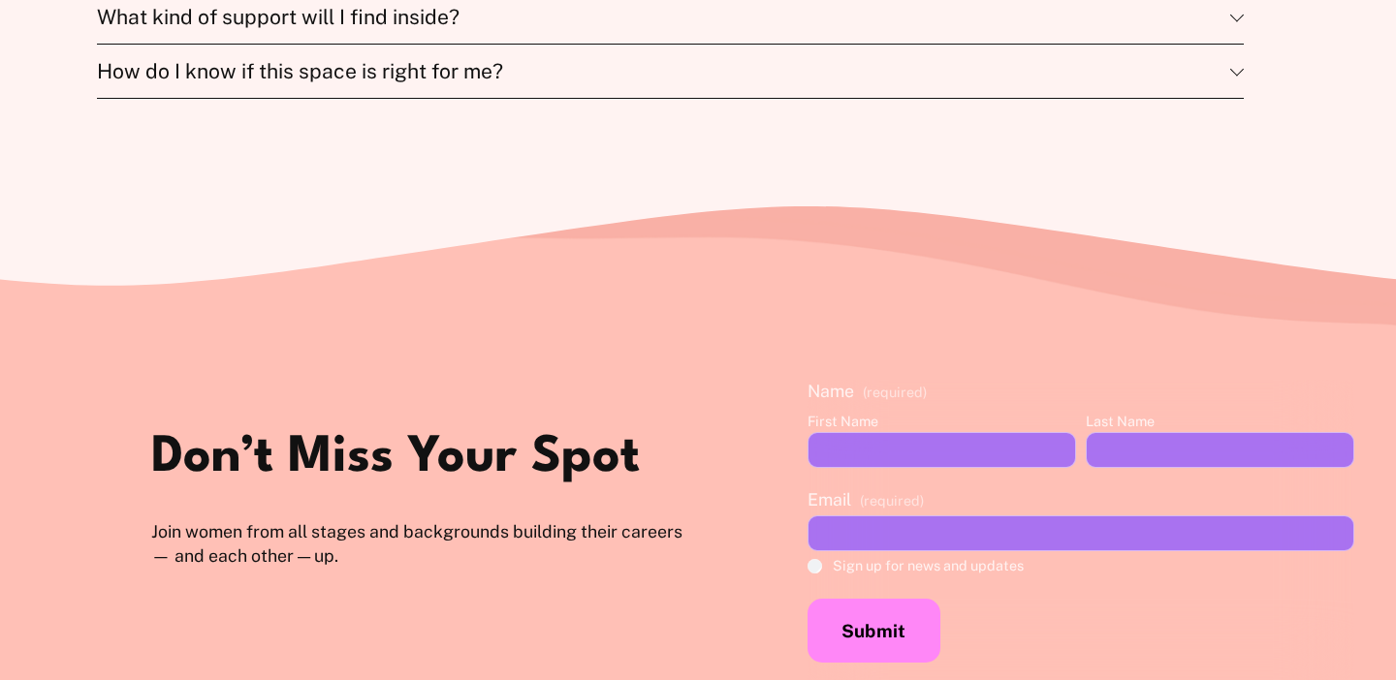
click at [495, 83] on span "How do I know if this space is right for me?" at bounding box center [663, 71] width 1133 height 24
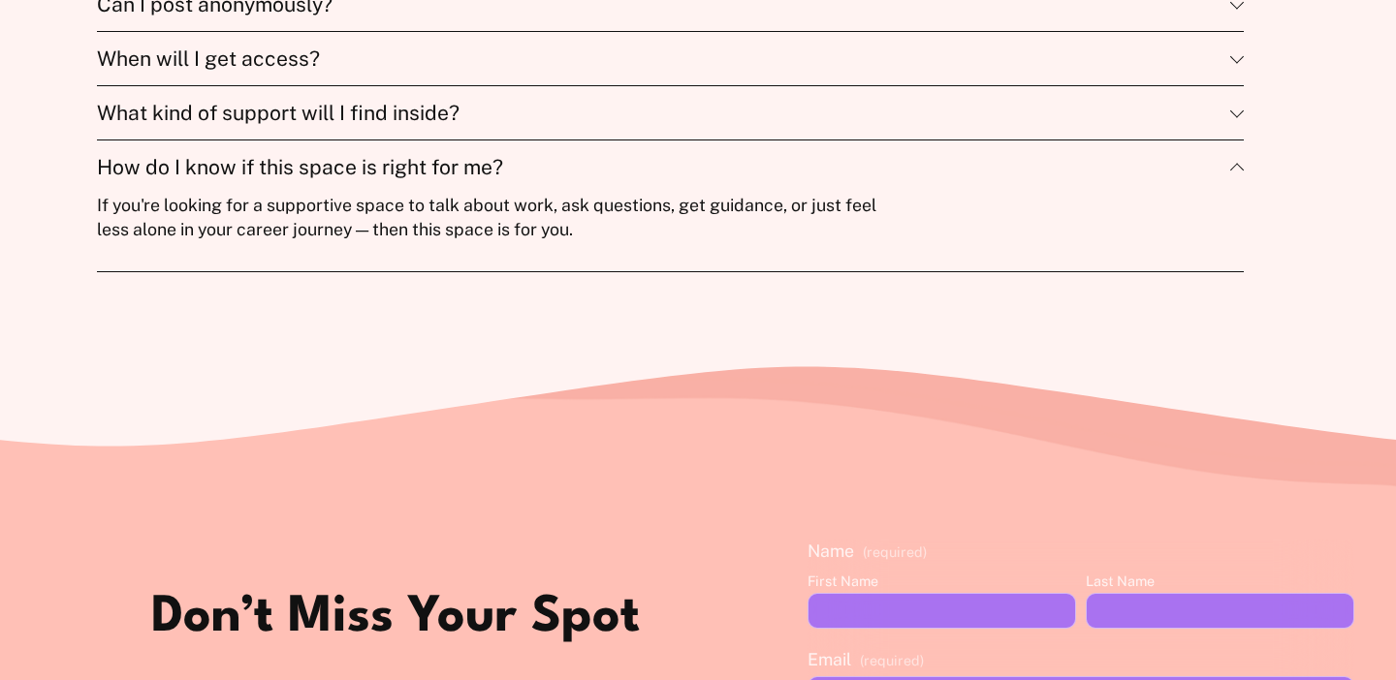
scroll to position [5115, 0]
click at [500, 155] on span "How do I know if this space is right for me?" at bounding box center [663, 166] width 1133 height 24
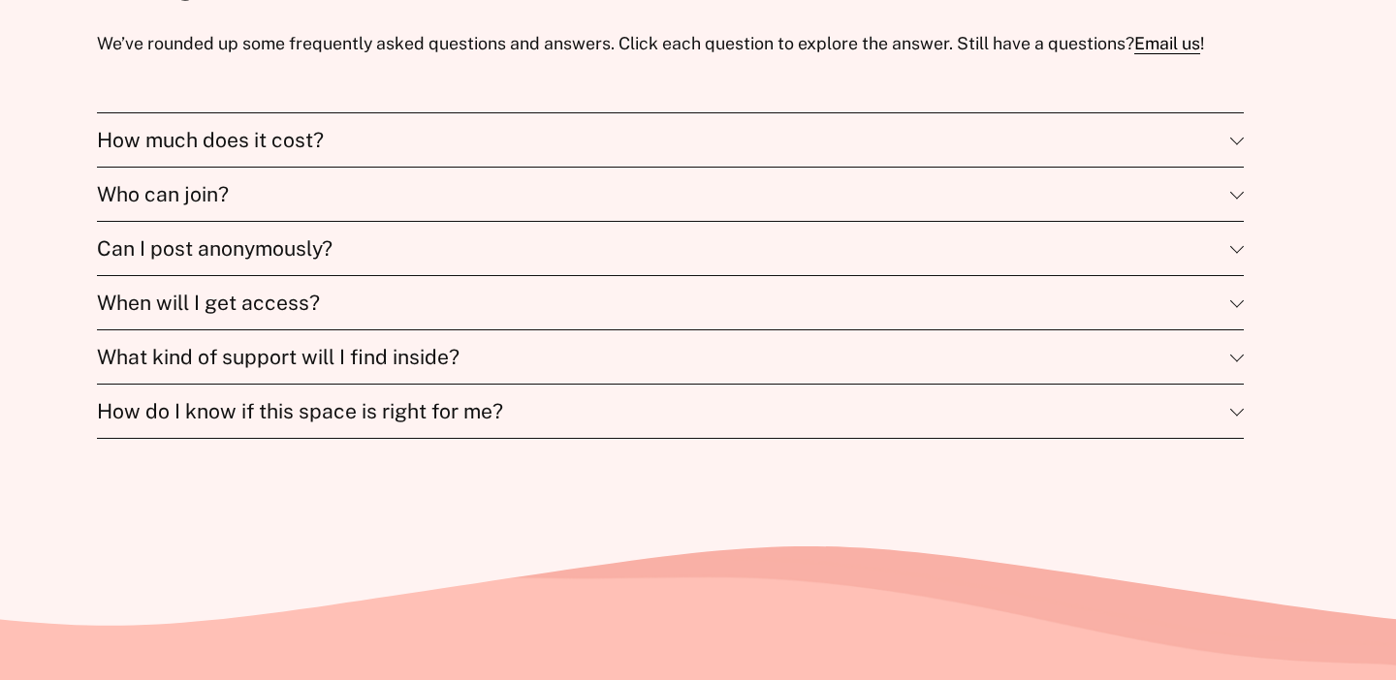
scroll to position [4861, 0]
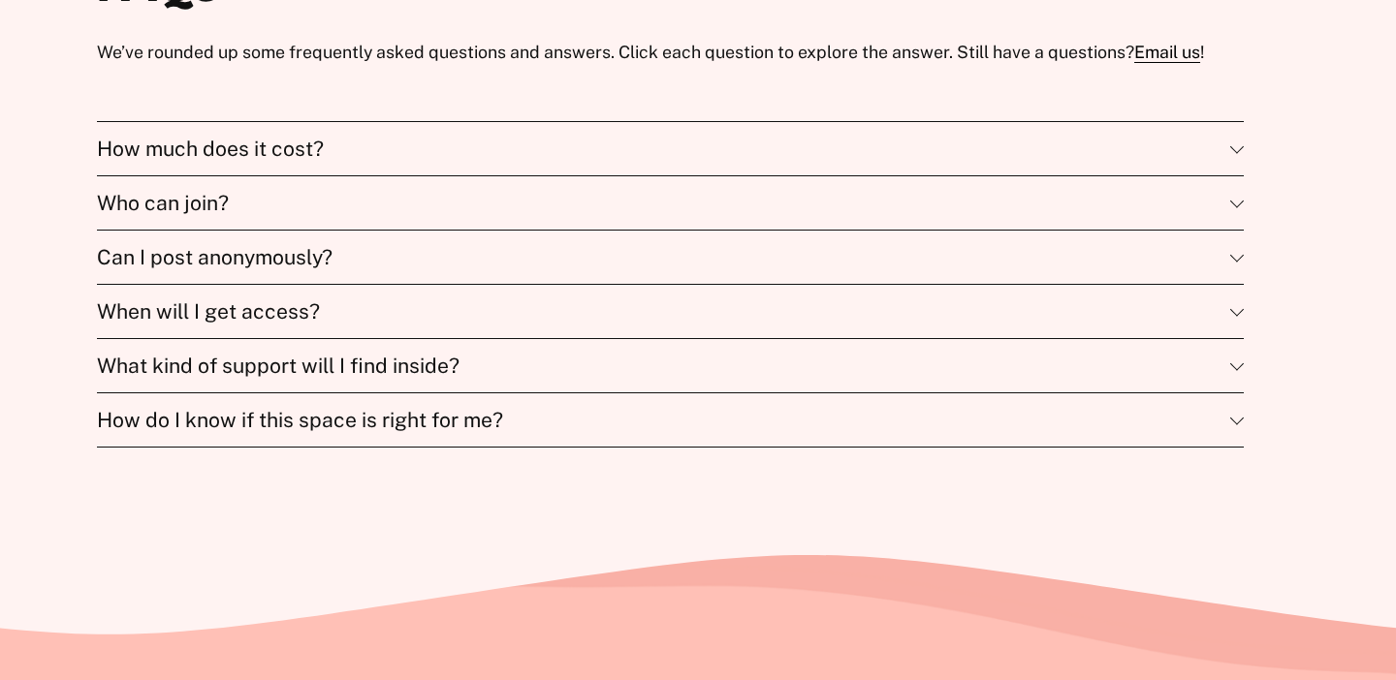
click at [500, 155] on span "How much does it cost?" at bounding box center [663, 149] width 1133 height 24
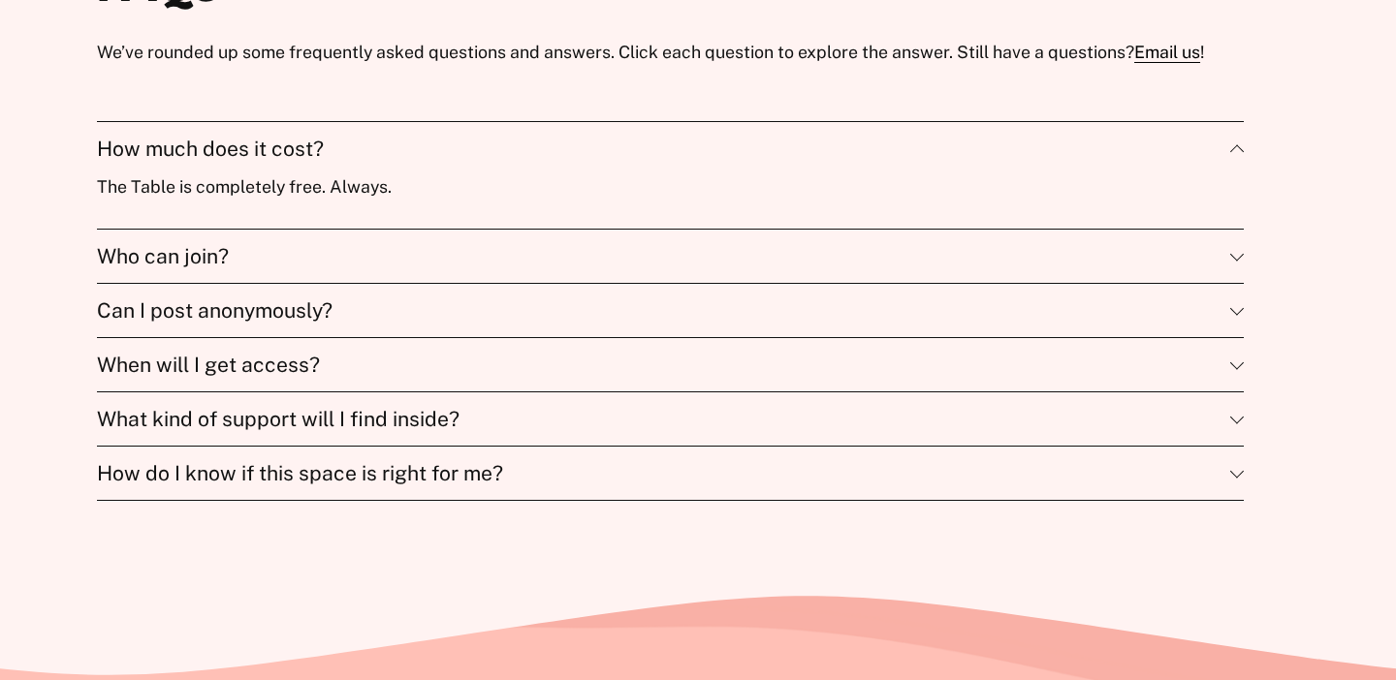
click at [500, 155] on span "How much does it cost?" at bounding box center [663, 149] width 1133 height 24
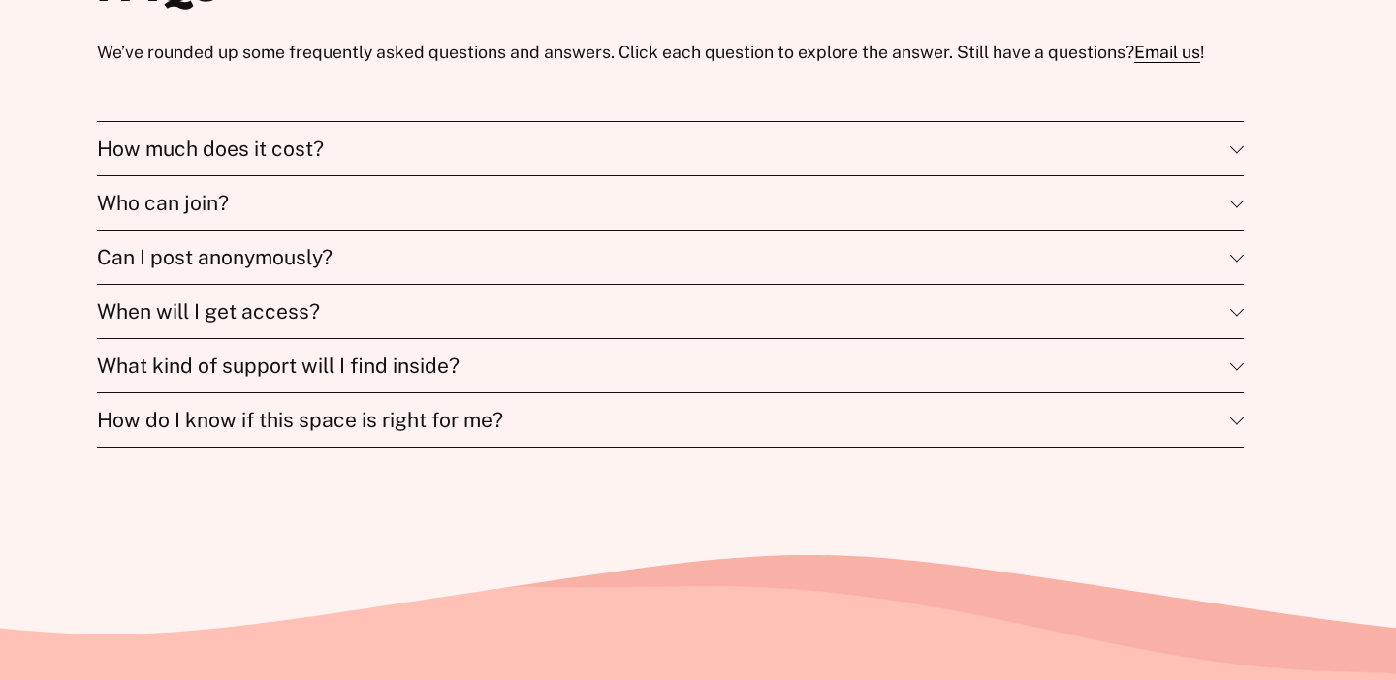
click at [436, 201] on span "Who can join?" at bounding box center [663, 203] width 1133 height 24
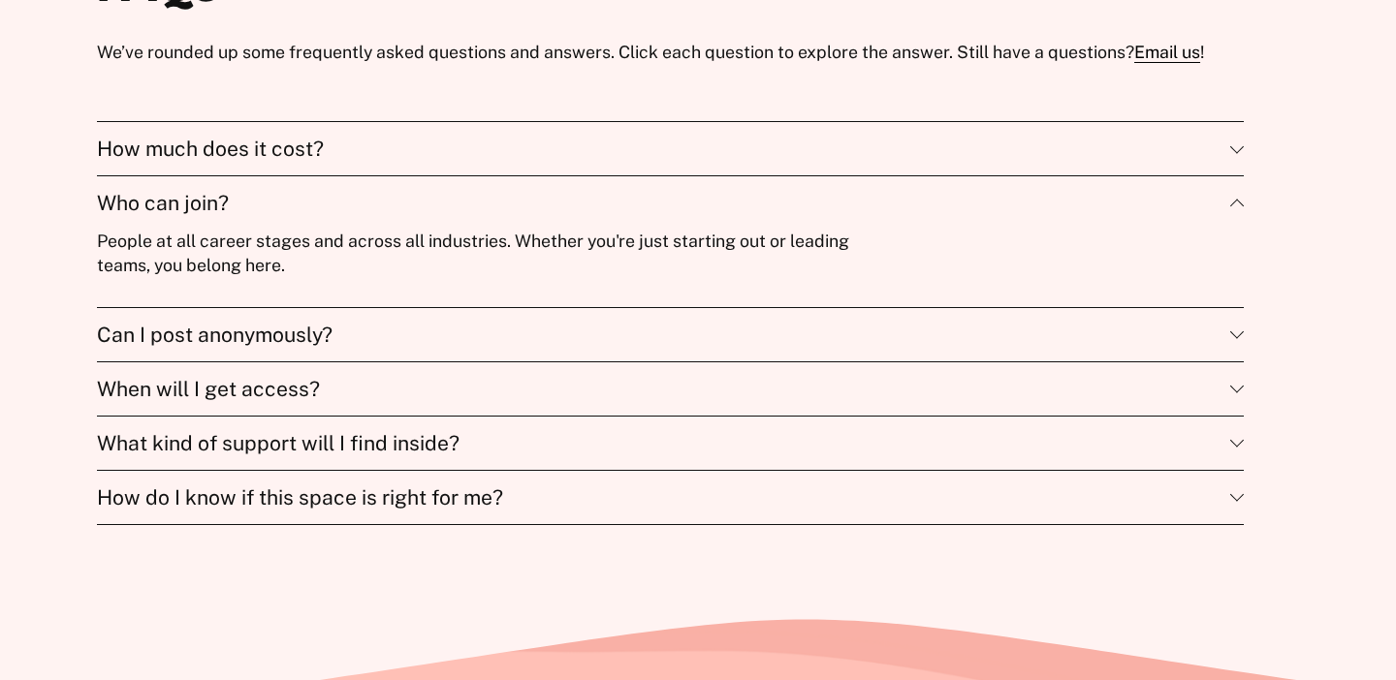
click at [436, 201] on span "Who can join?" at bounding box center [663, 203] width 1133 height 24
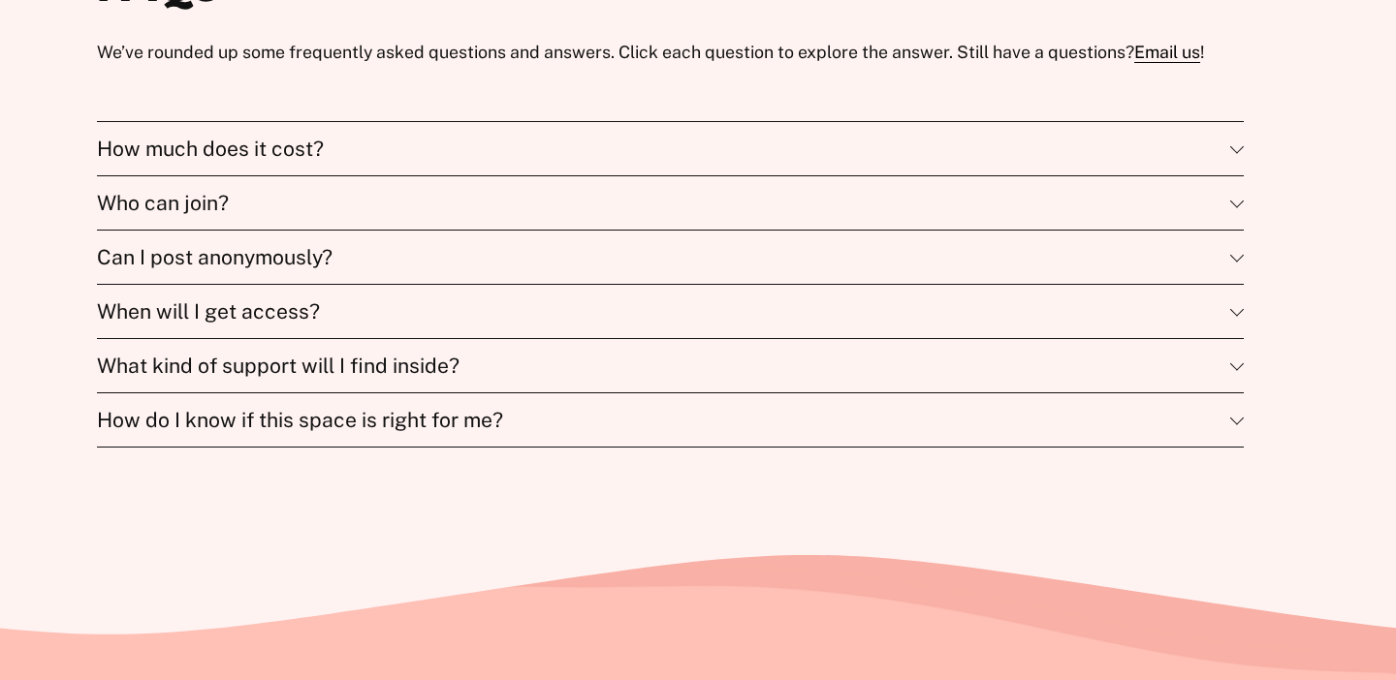
click at [423, 259] on span "Can I post anonymously?" at bounding box center [663, 257] width 1133 height 24
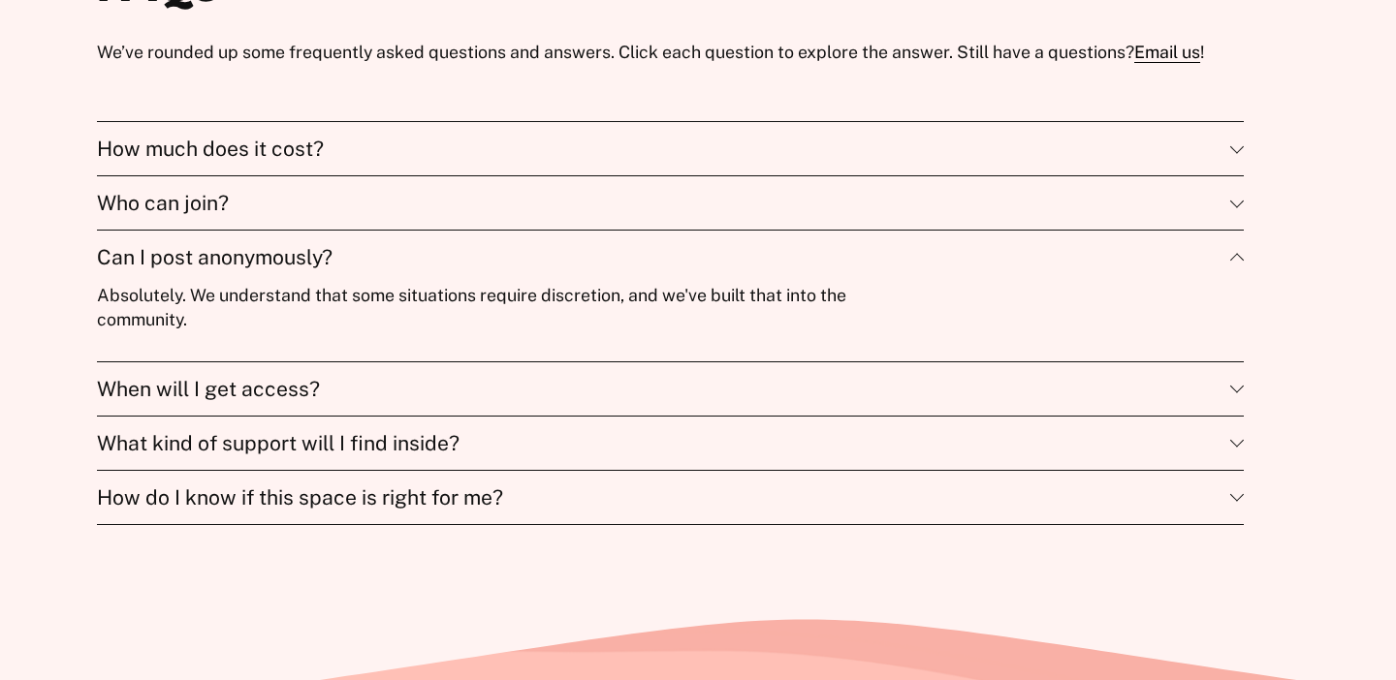
click at [423, 259] on span "Can I post anonymously?" at bounding box center [663, 257] width 1133 height 24
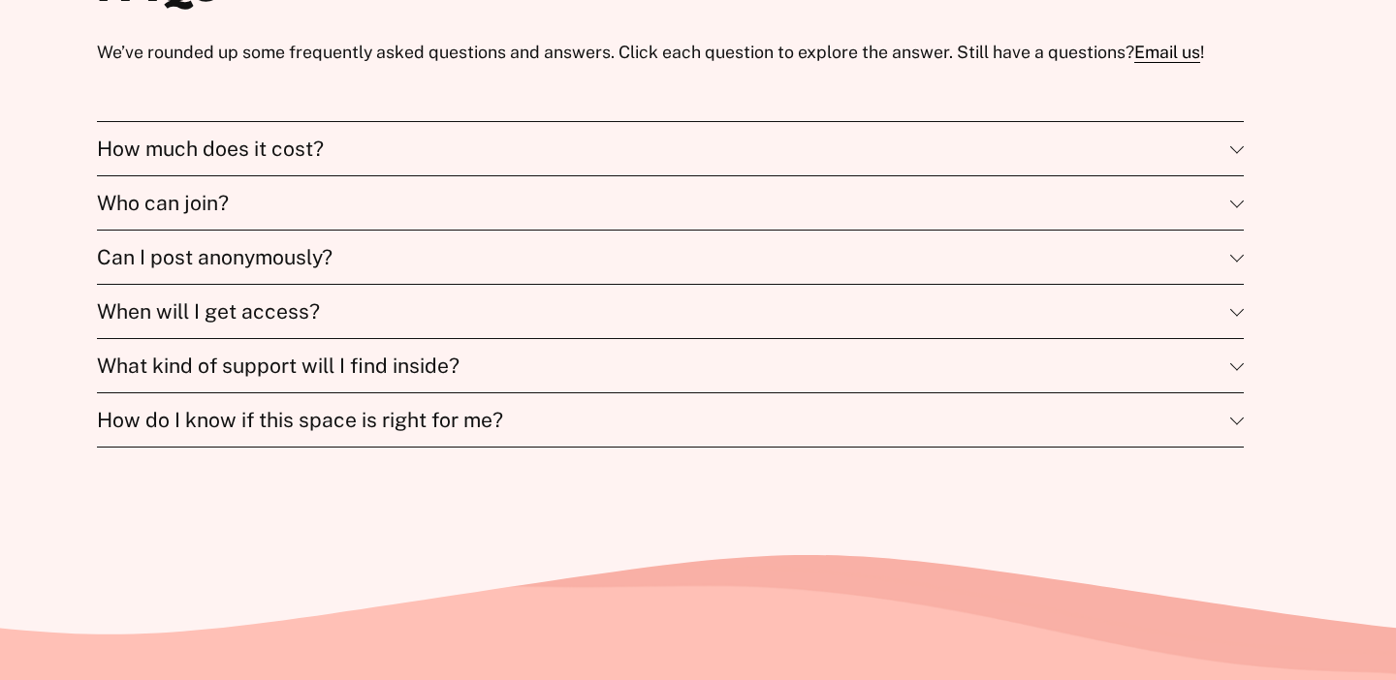
click at [453, 320] on span "When will I get access?" at bounding box center [663, 311] width 1133 height 24
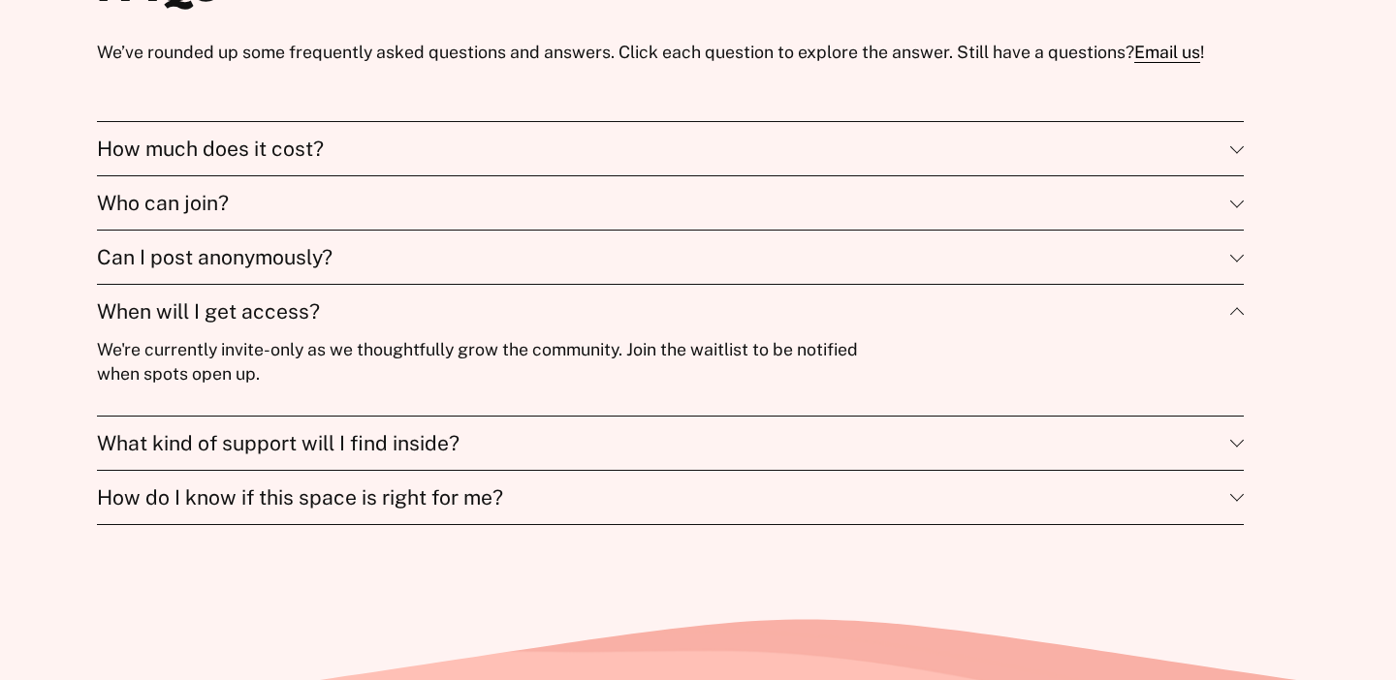
click at [453, 320] on span "When will I get access?" at bounding box center [663, 311] width 1133 height 24
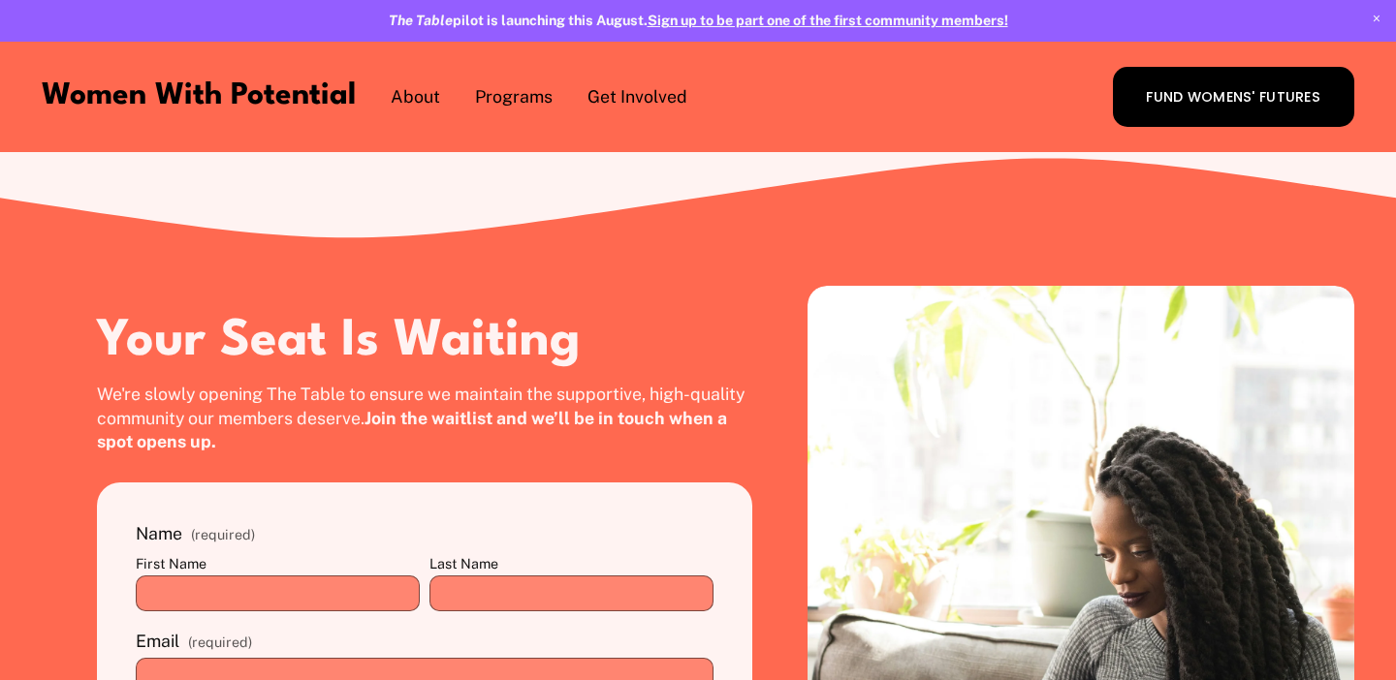
scroll to position [3691, 0]
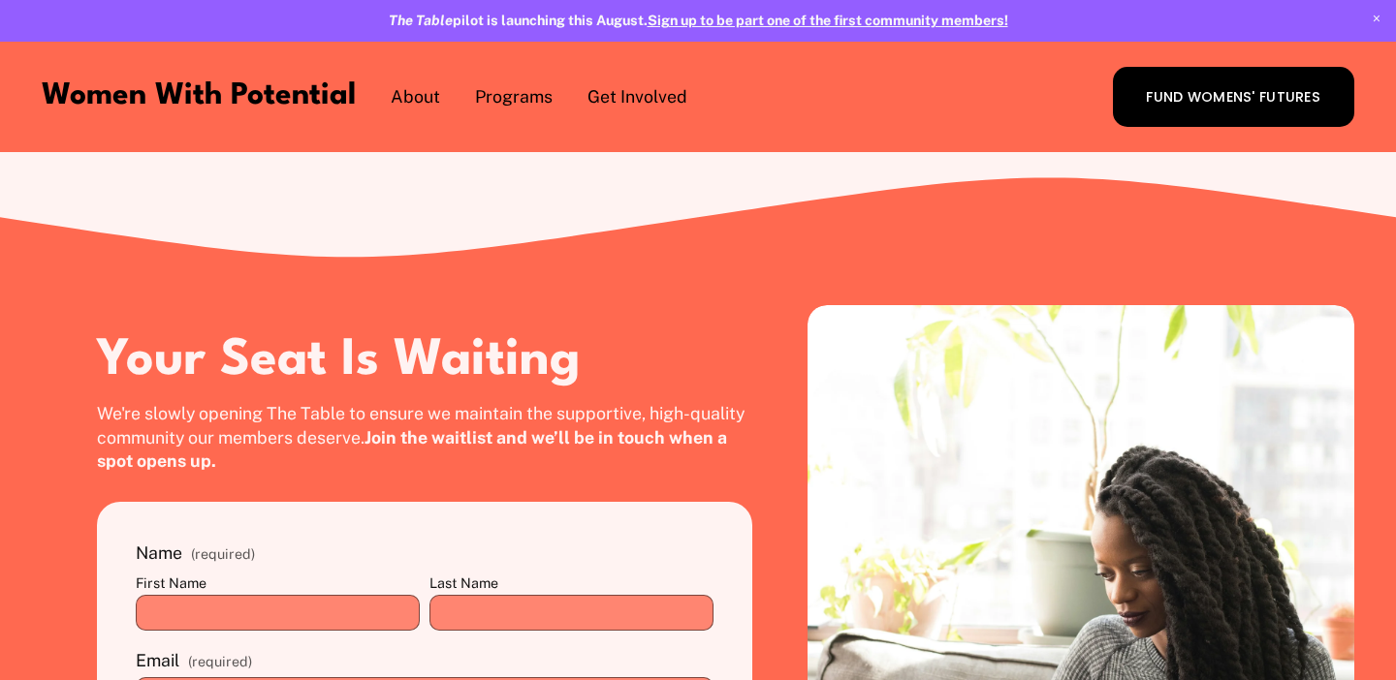
click at [0, 0] on span "Coach with WWP" at bounding box center [0, 0] width 0 height 0
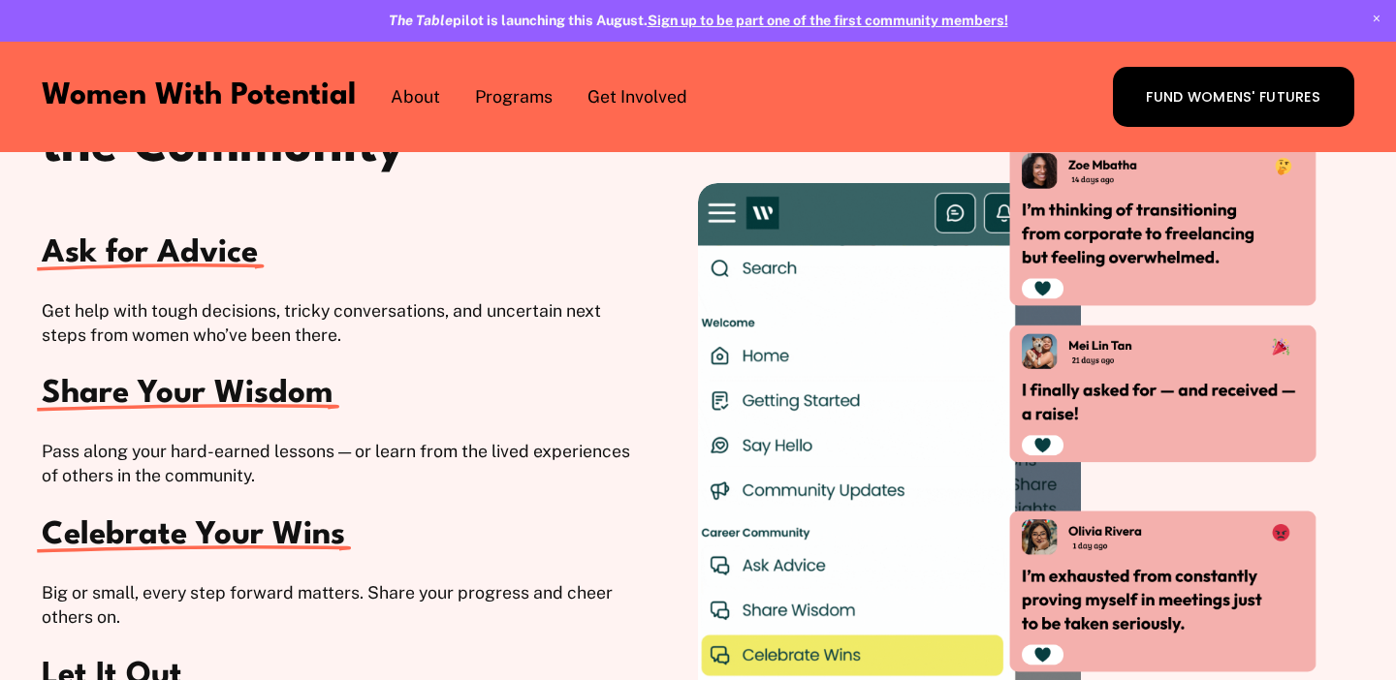
scroll to position [2880, 0]
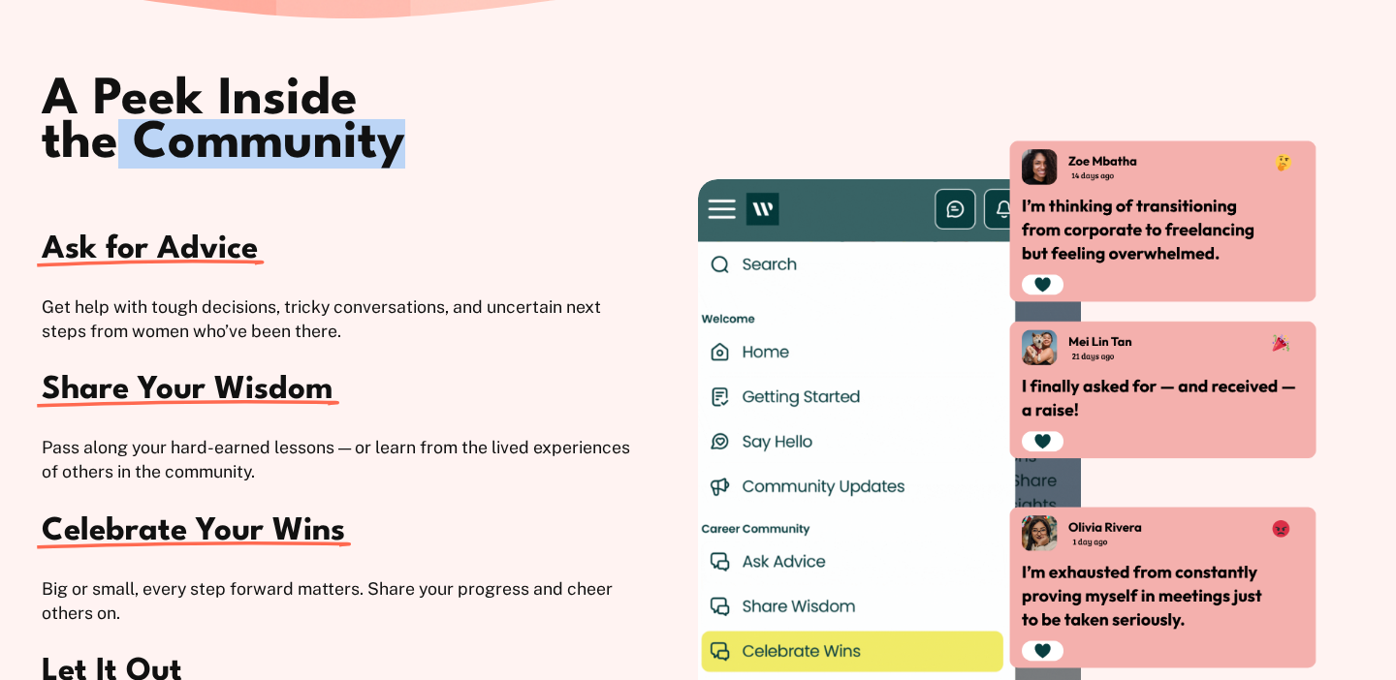
drag, startPoint x: 257, startPoint y: 139, endPoint x: 403, endPoint y: 141, distance: 146.4
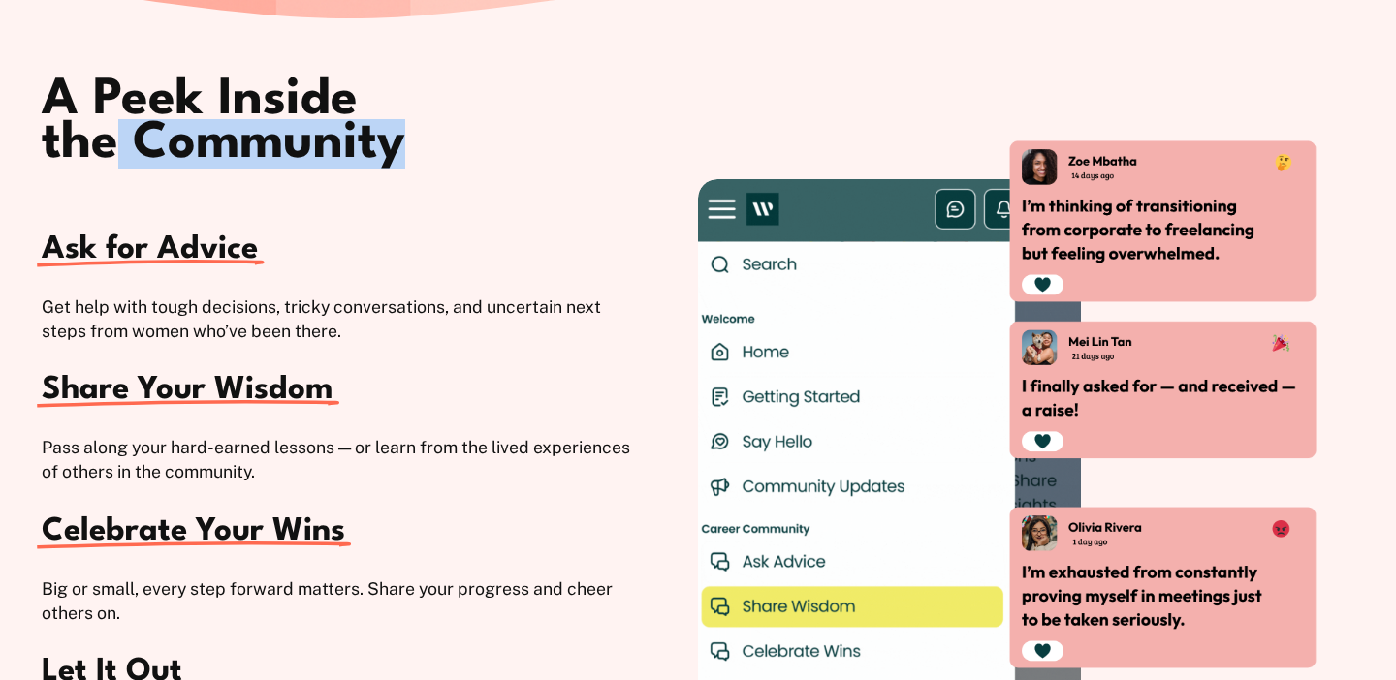
click at [403, 141] on h2 "A Peek Inside the Community" at bounding box center [233, 122] width 383 height 88
click at [119, 140] on h2 "A Peek Inside the Community" at bounding box center [233, 122] width 383 height 88
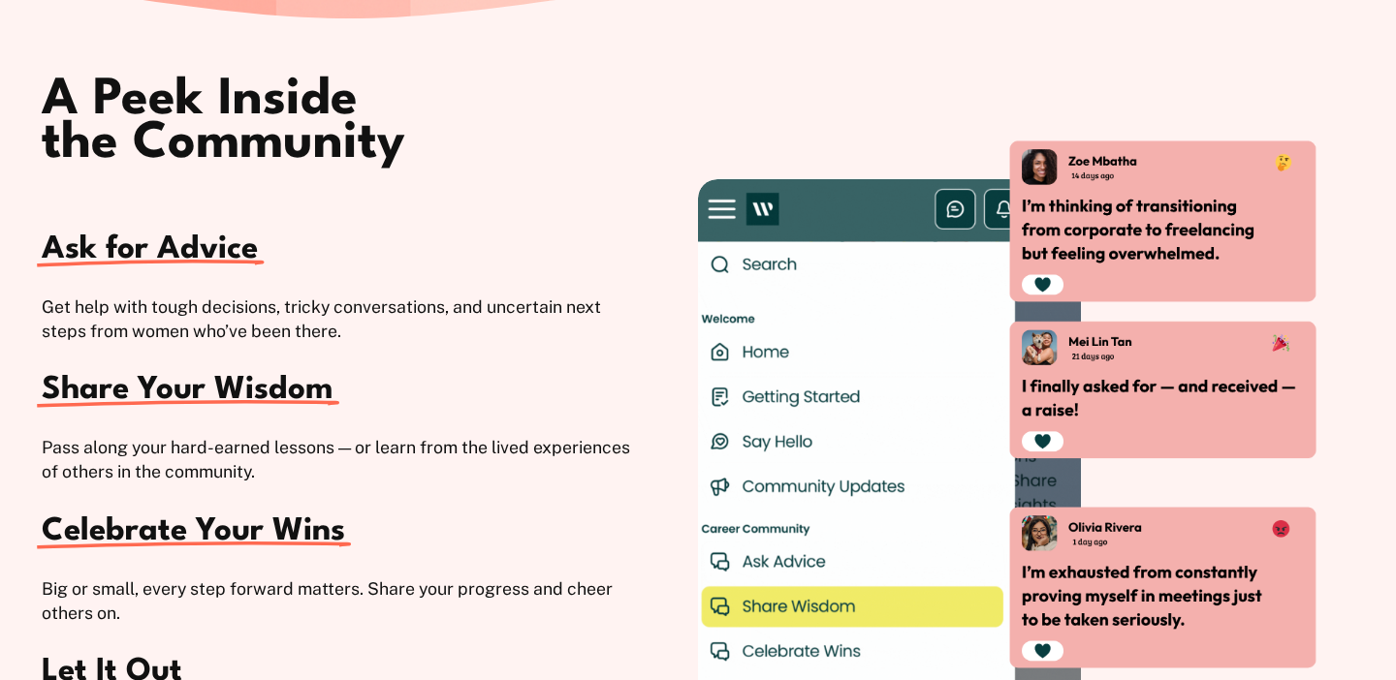
click at [111, 141] on h2 "A Peek Inside the Community" at bounding box center [233, 122] width 383 height 88
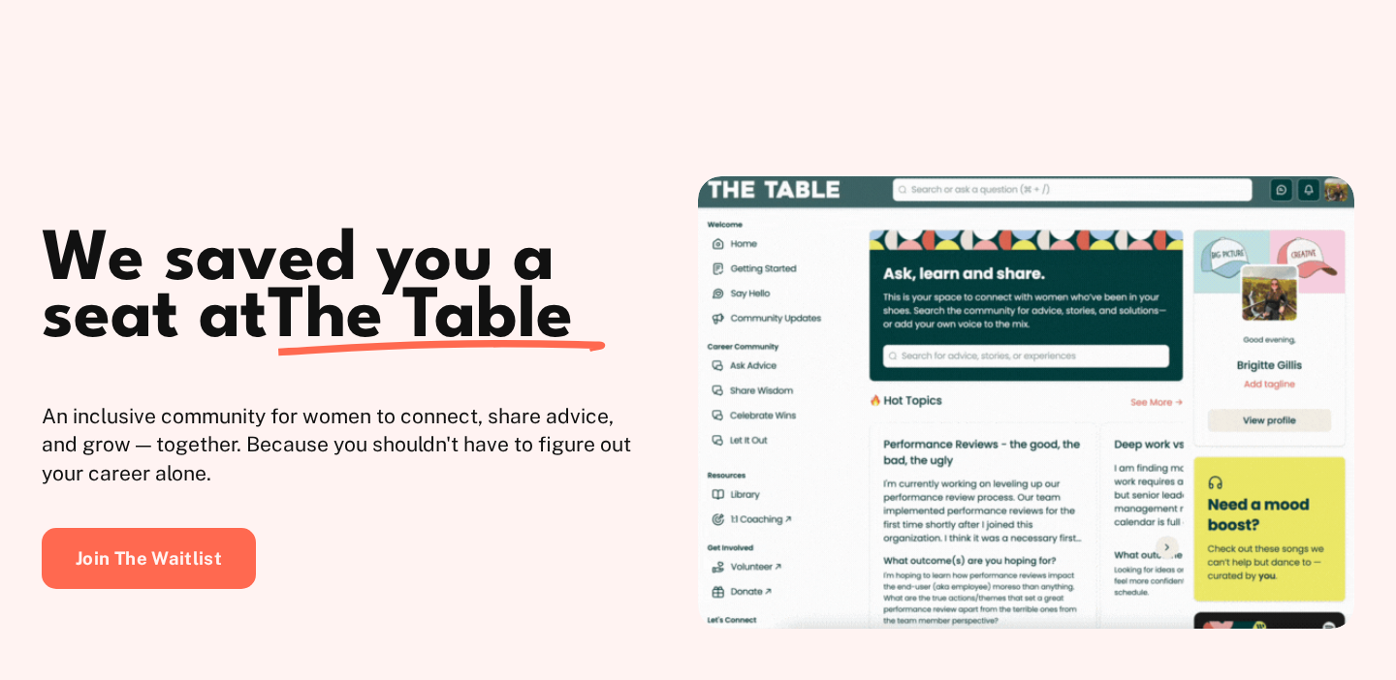
scroll to position [97, 0]
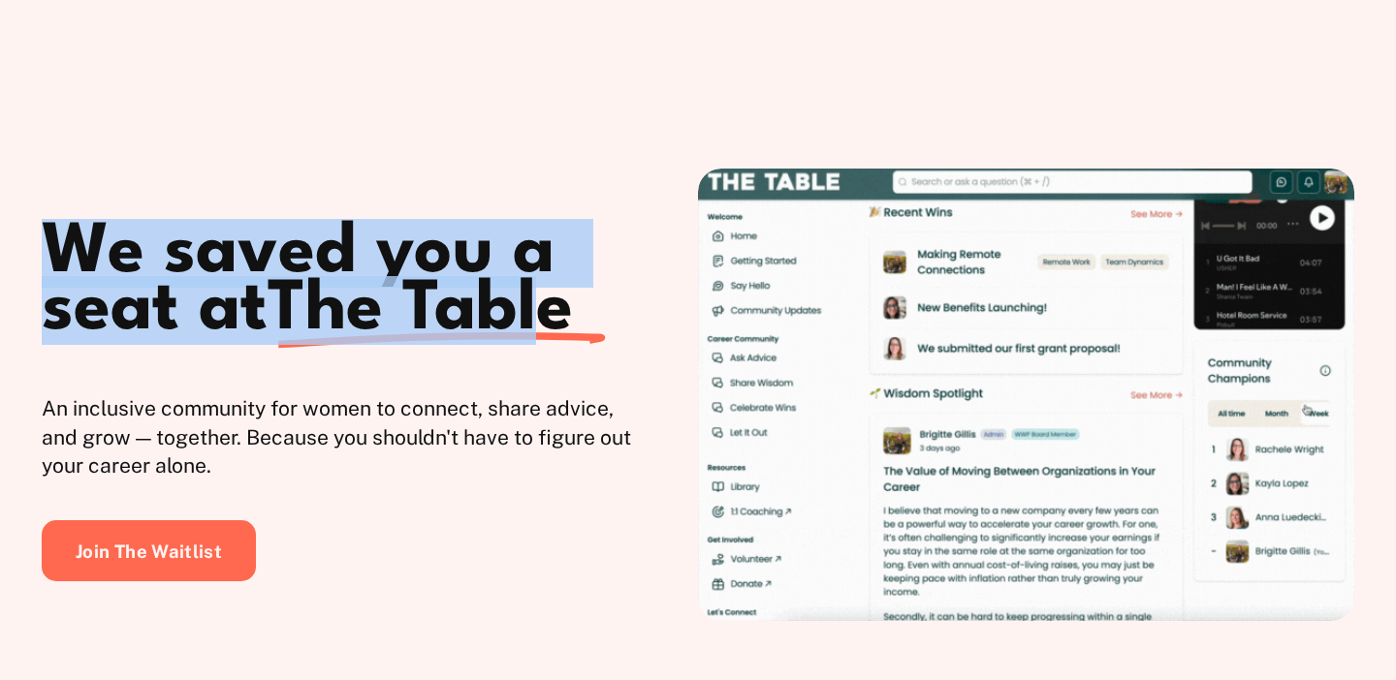
drag, startPoint x: 243, startPoint y: 267, endPoint x: 560, endPoint y: 316, distance: 320.7
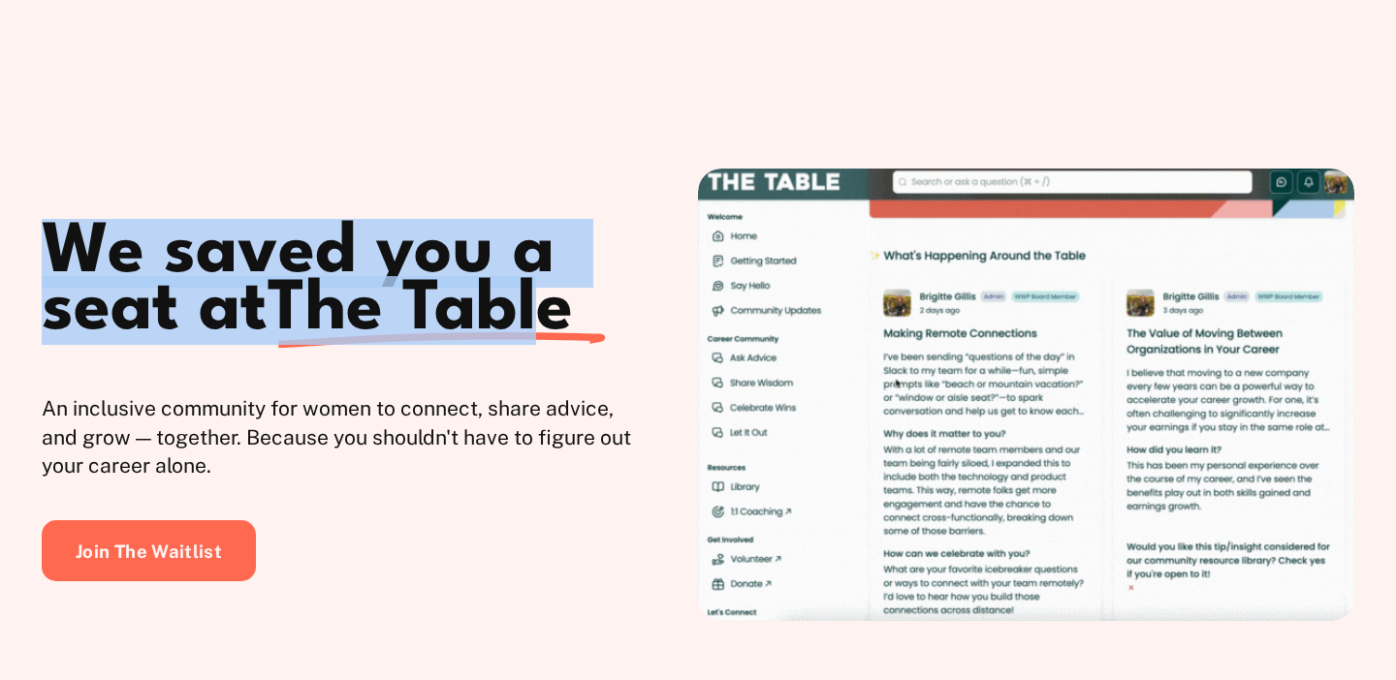
click at [560, 316] on div "We saved you a seat at The Table An inclusive community for women to connect, s…" at bounding box center [698, 381] width 1396 height 650
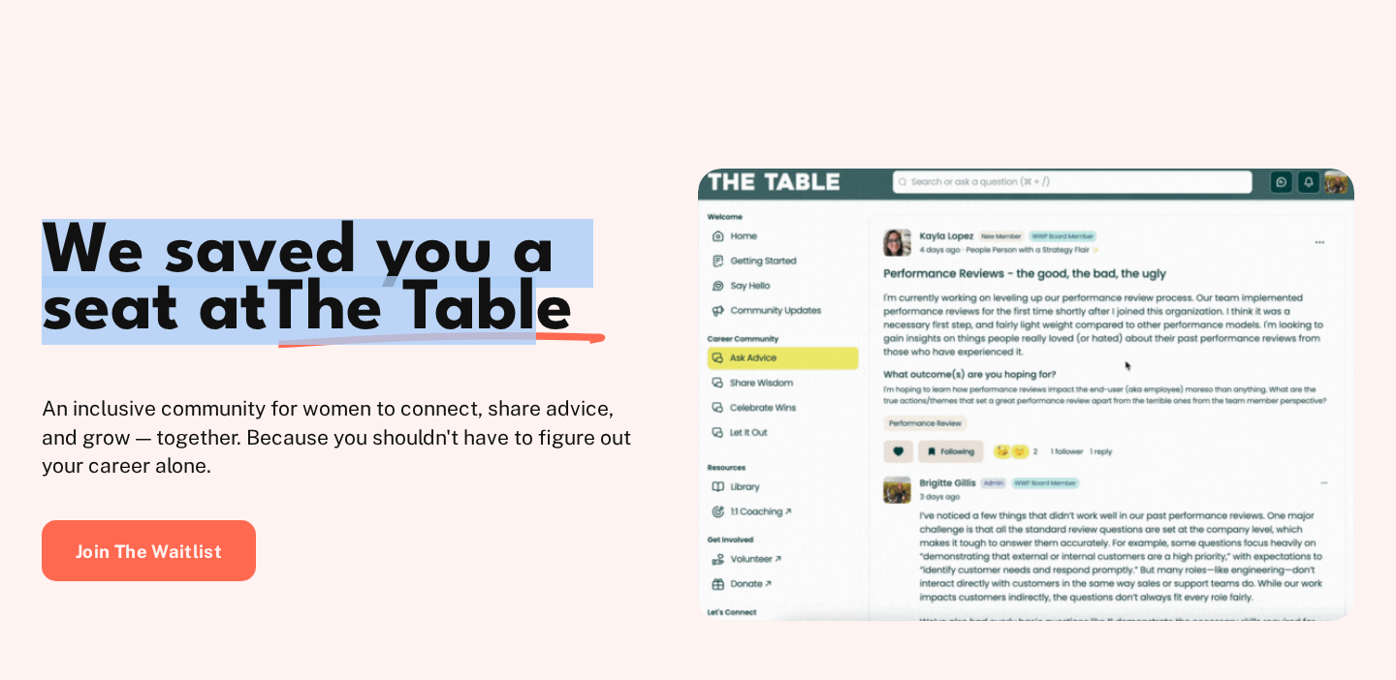
click at [560, 316] on span "The Table" at bounding box center [419, 310] width 305 height 69
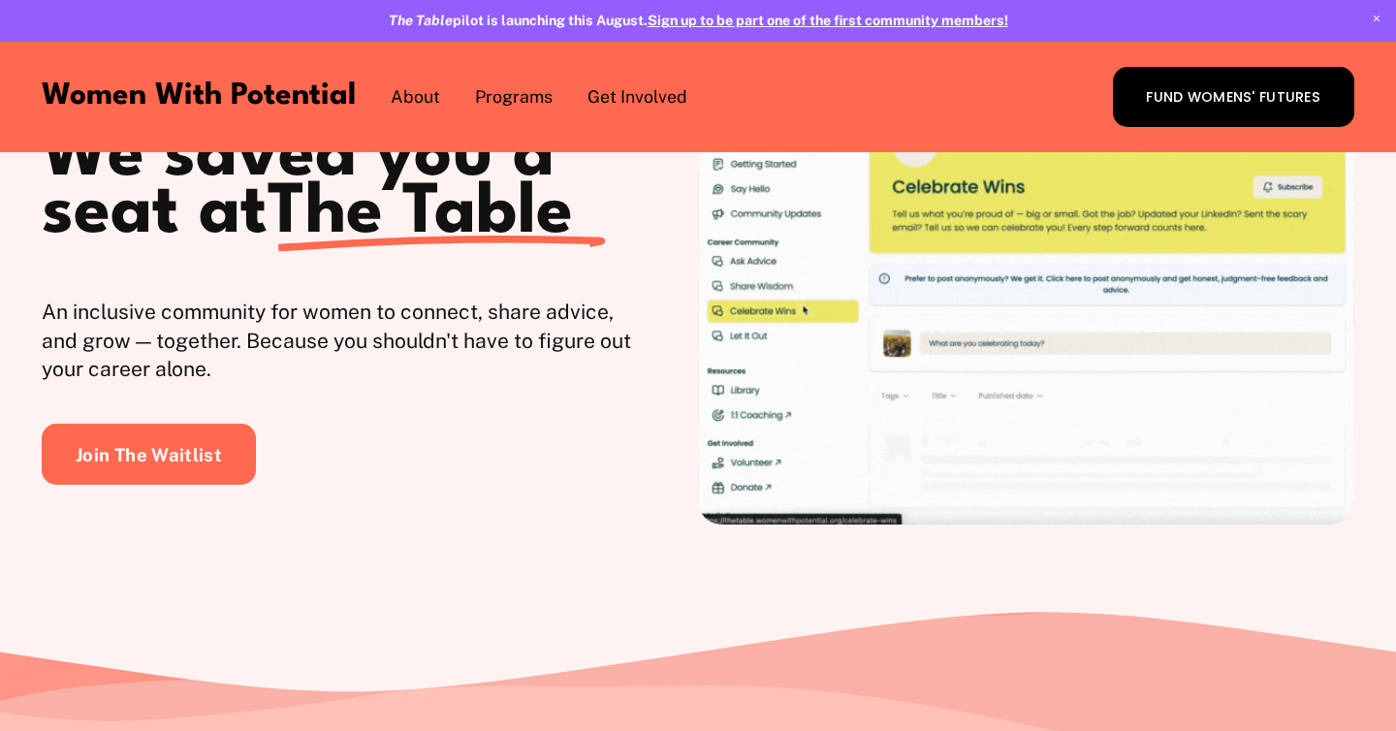
scroll to position [0, 0]
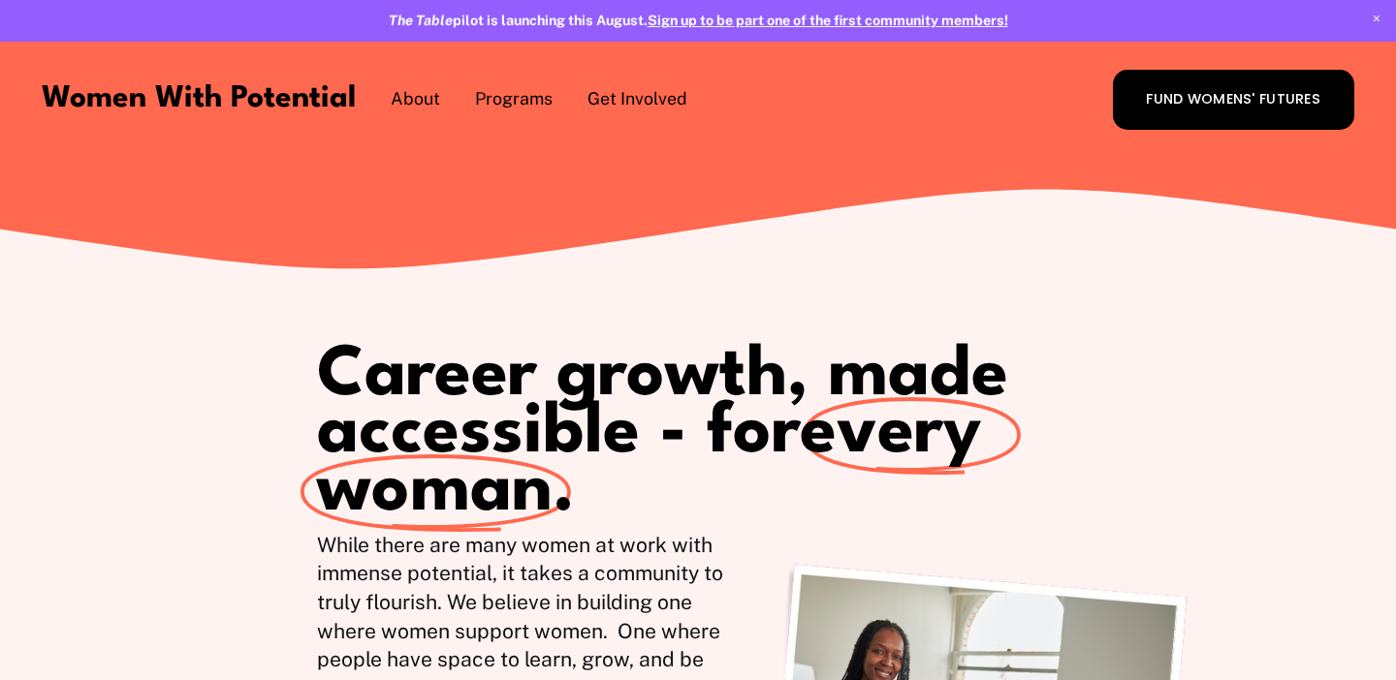
click at [0, 0] on span "1:1 Coaching" at bounding box center [0, 0] width 0 height 0
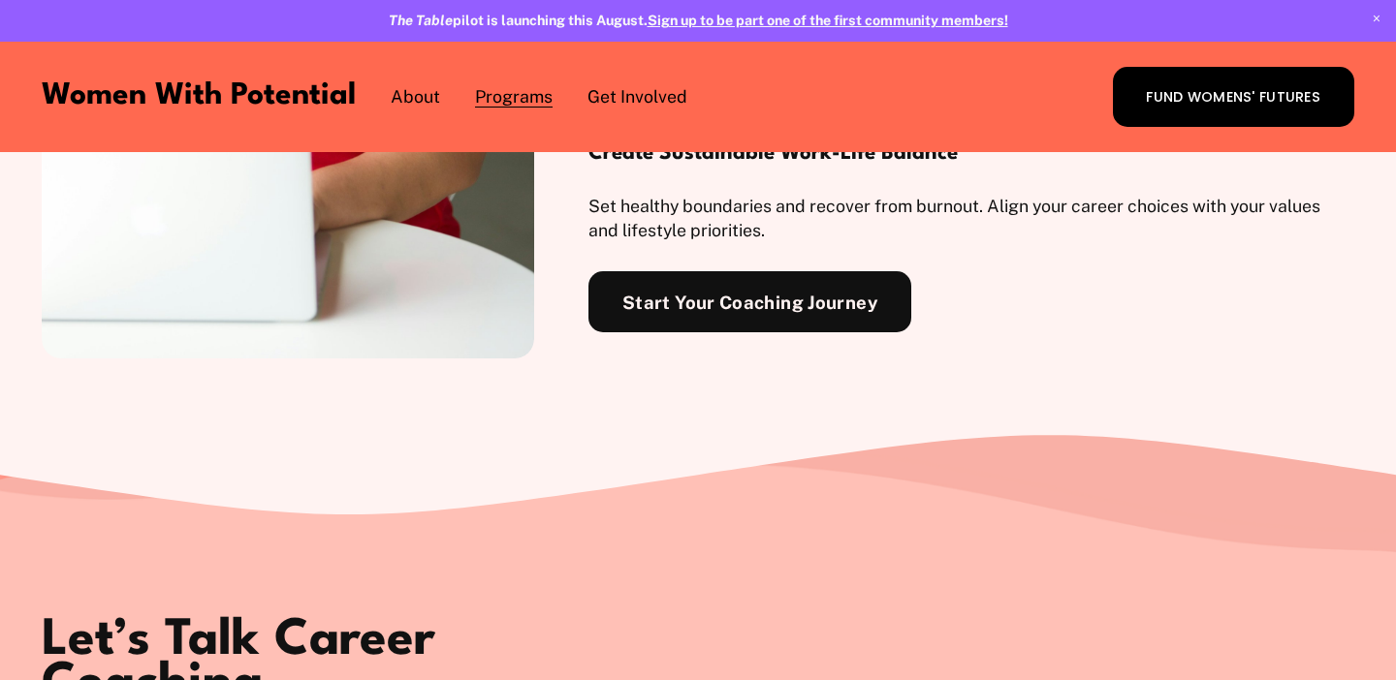
scroll to position [3155, 0]
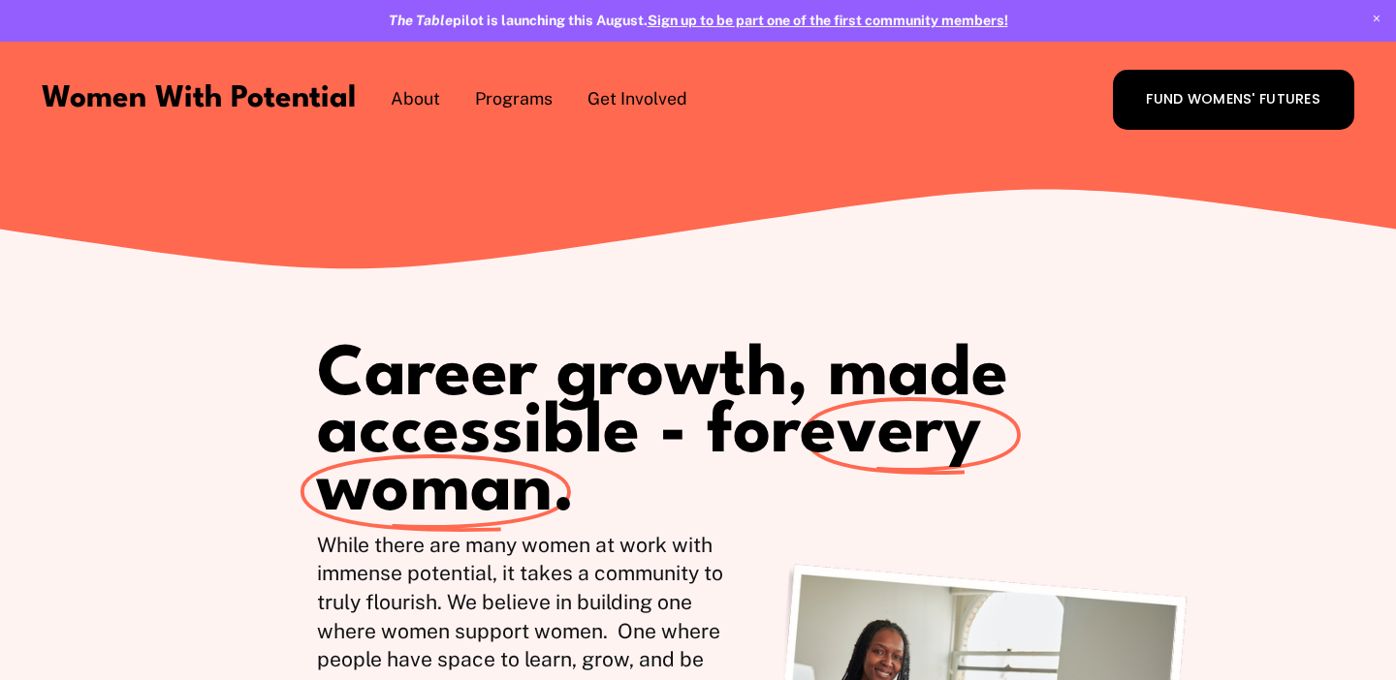
click at [0, 0] on span "The Table" at bounding box center [0, 0] width 0 height 0
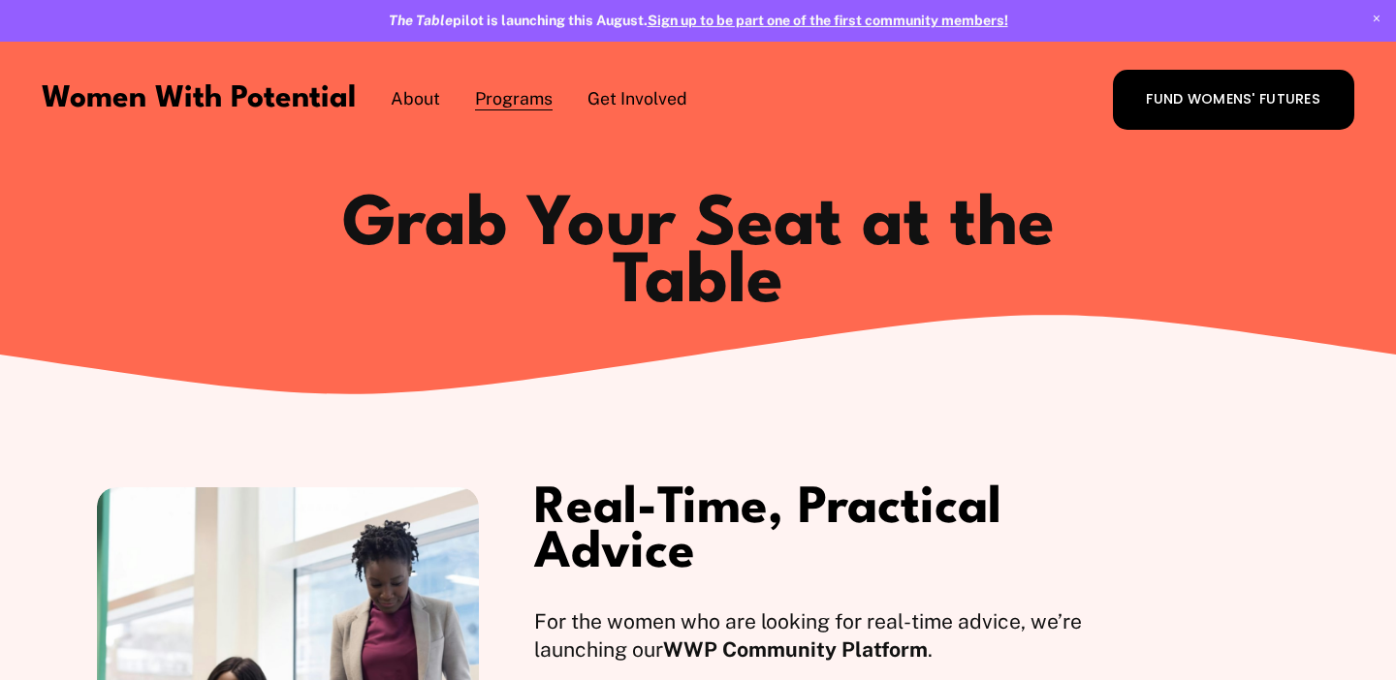
click at [0, 0] on span "Coach with WWP" at bounding box center [0, 0] width 0 height 0
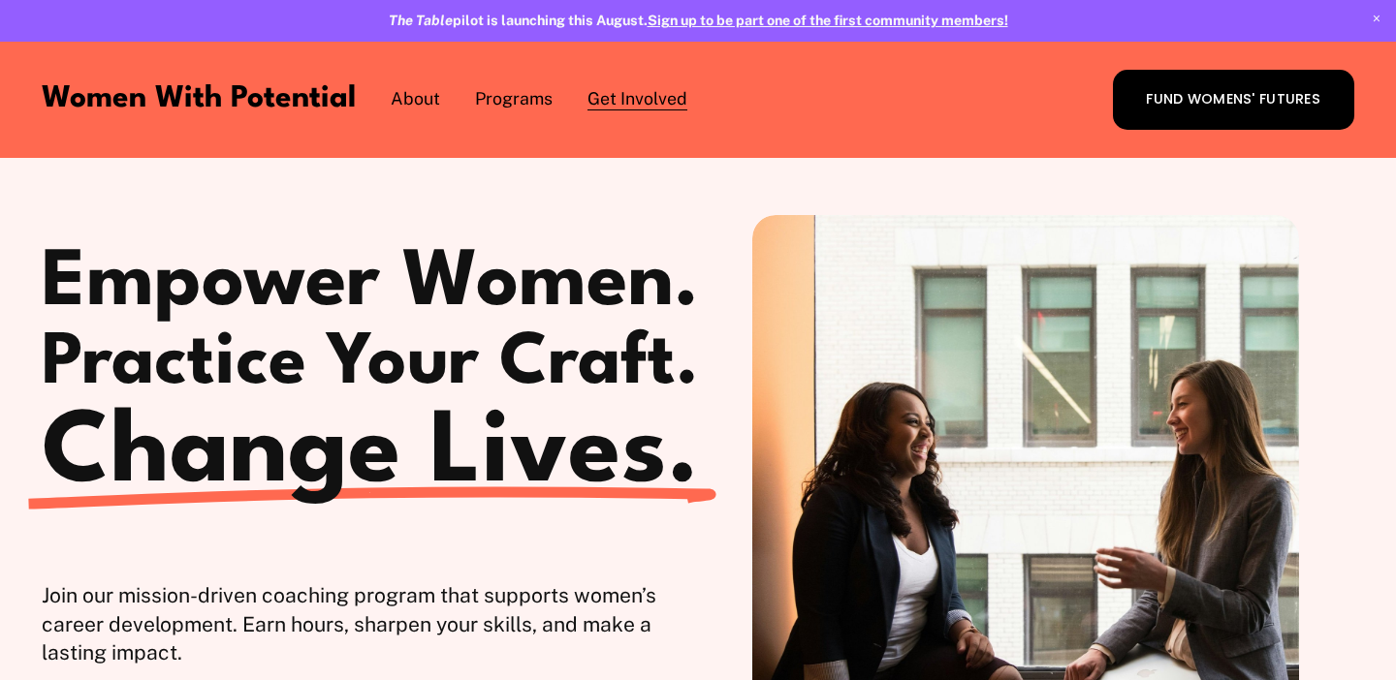
click at [0, 0] on span "The Table" at bounding box center [0, 0] width 0 height 0
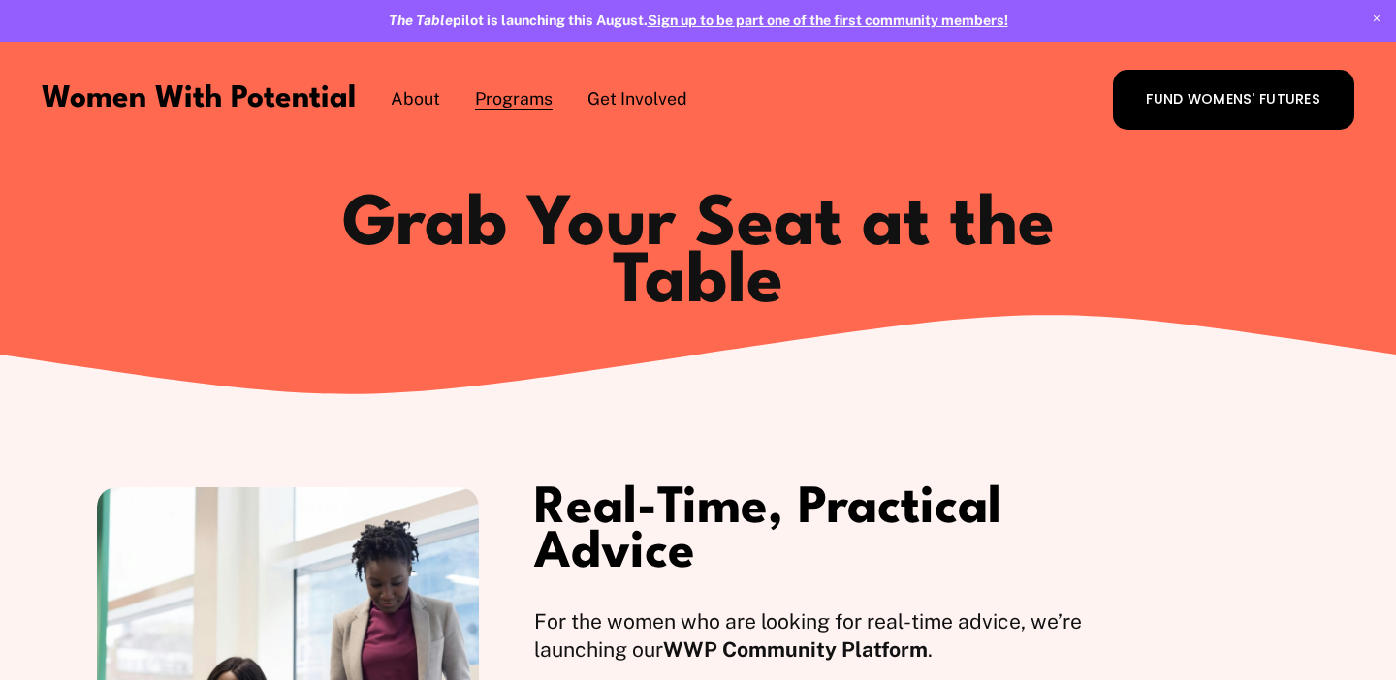
click at [0, 0] on span "1:1 Coaching" at bounding box center [0, 0] width 0 height 0
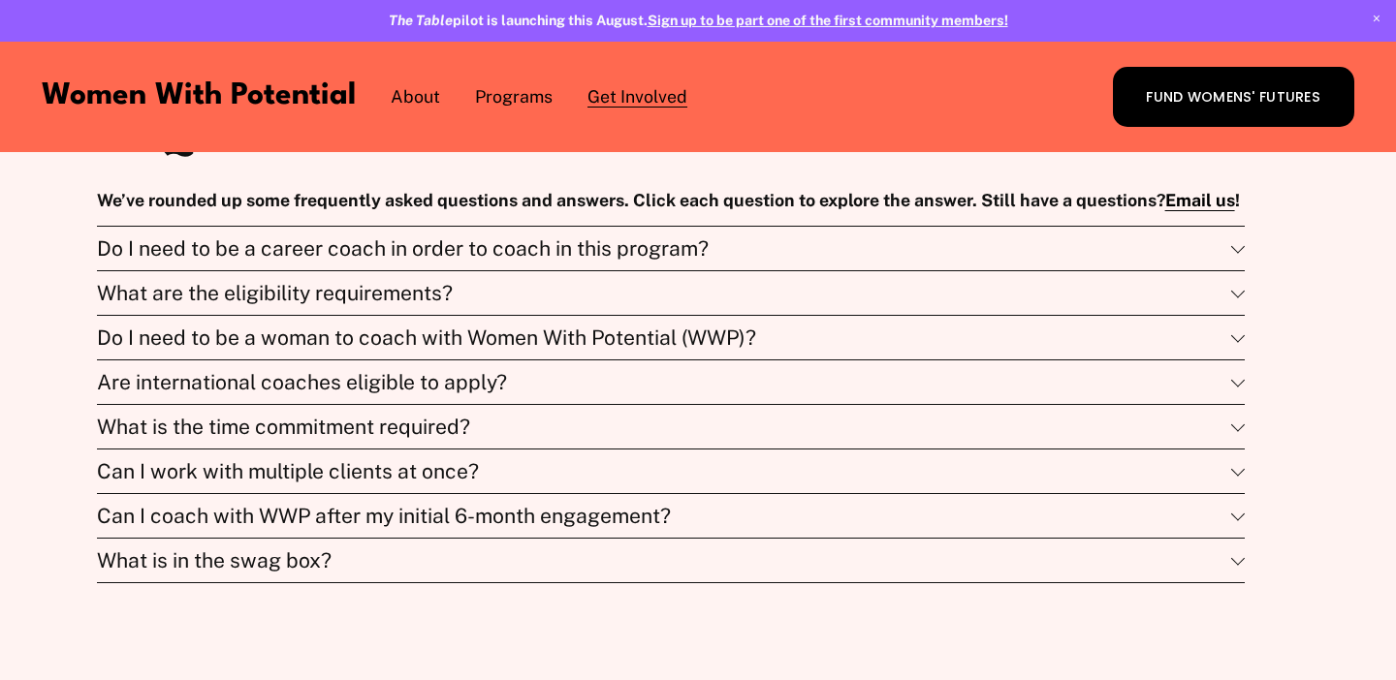
scroll to position [5293, 0]
click at [339, 262] on span "Do I need to be a career coach in order to coach in this program?" at bounding box center [664, 249] width 1134 height 24
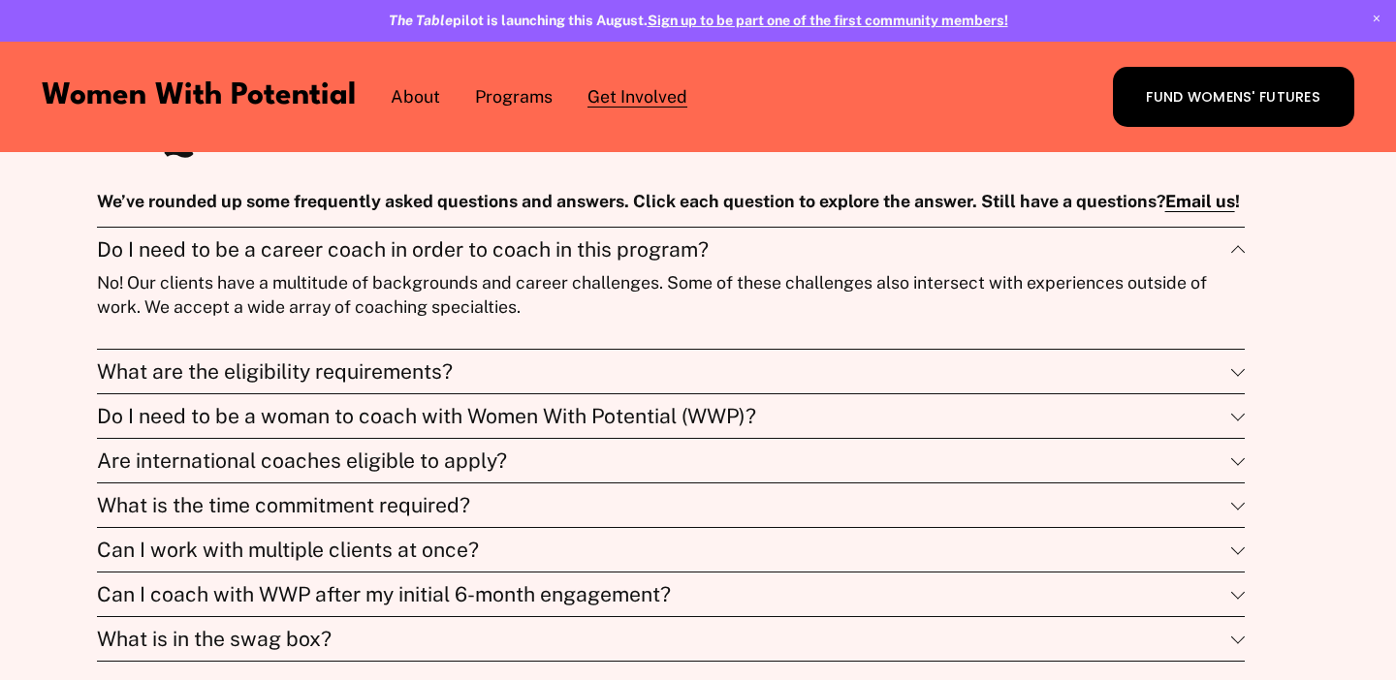
click at [339, 262] on span "Do I need to be a career coach in order to coach in this program?" at bounding box center [664, 249] width 1134 height 24
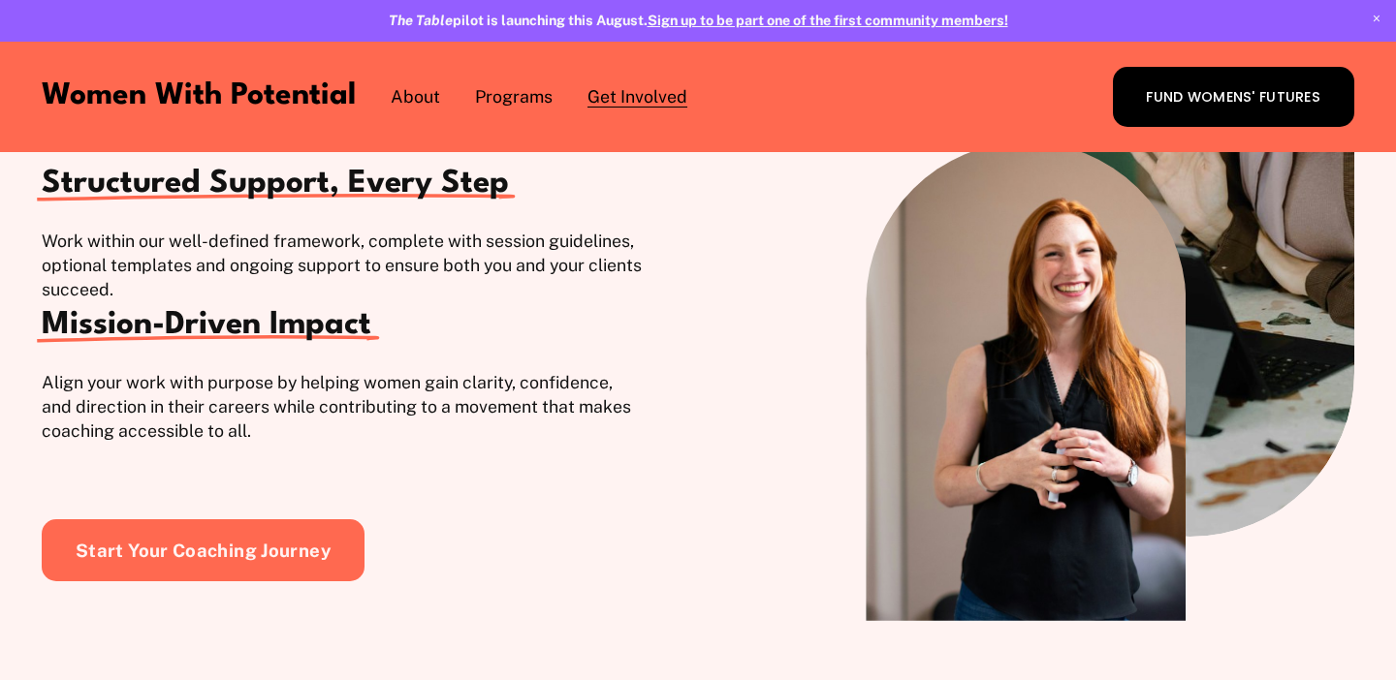
scroll to position [2550, 0]
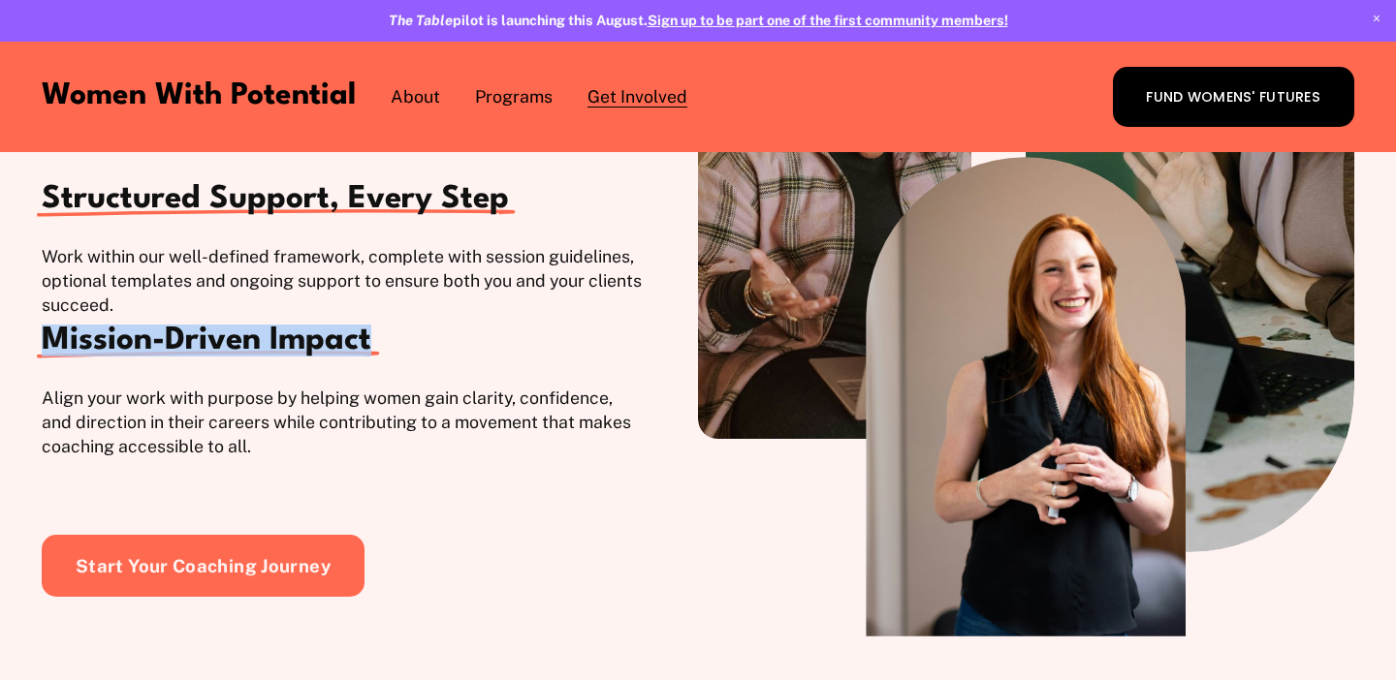
drag, startPoint x: 281, startPoint y: 349, endPoint x: 476, endPoint y: 354, distance: 194.9
click at [476, 354] on h3 "Mission-Driven Impact" at bounding box center [342, 341] width 601 height 29
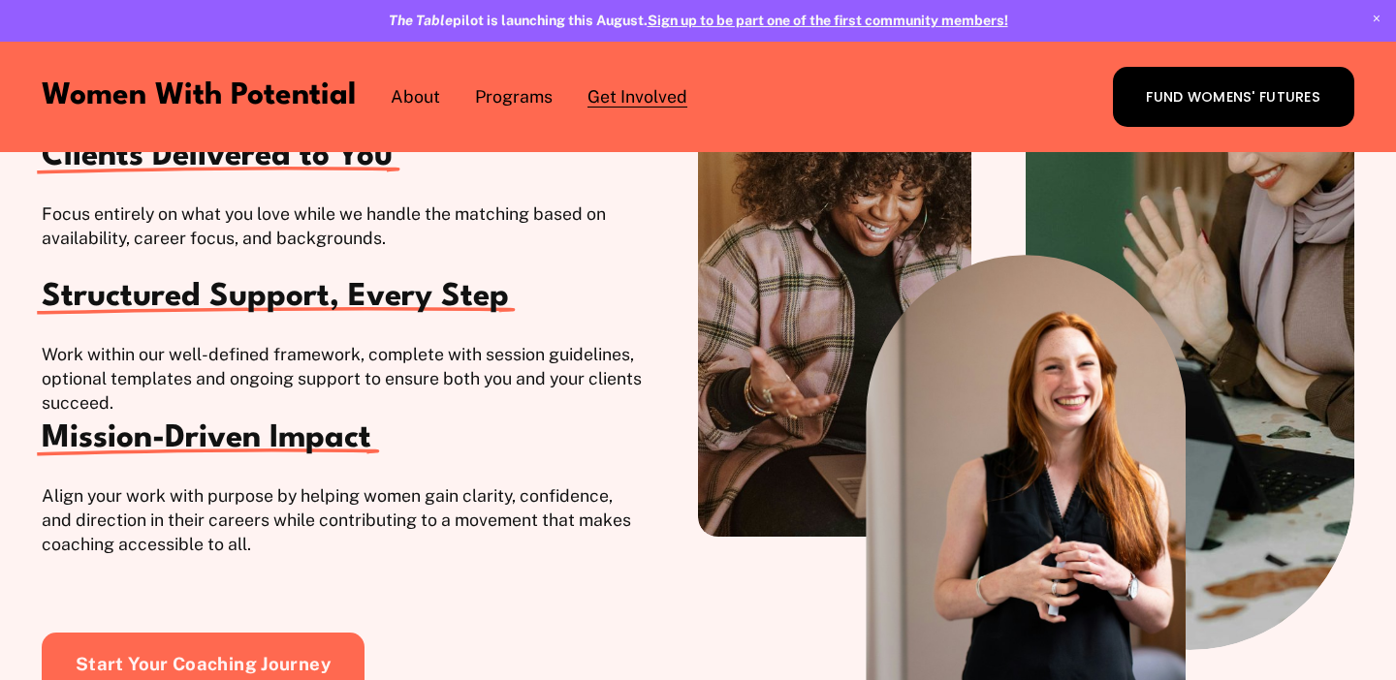
scroll to position [2451, 0]
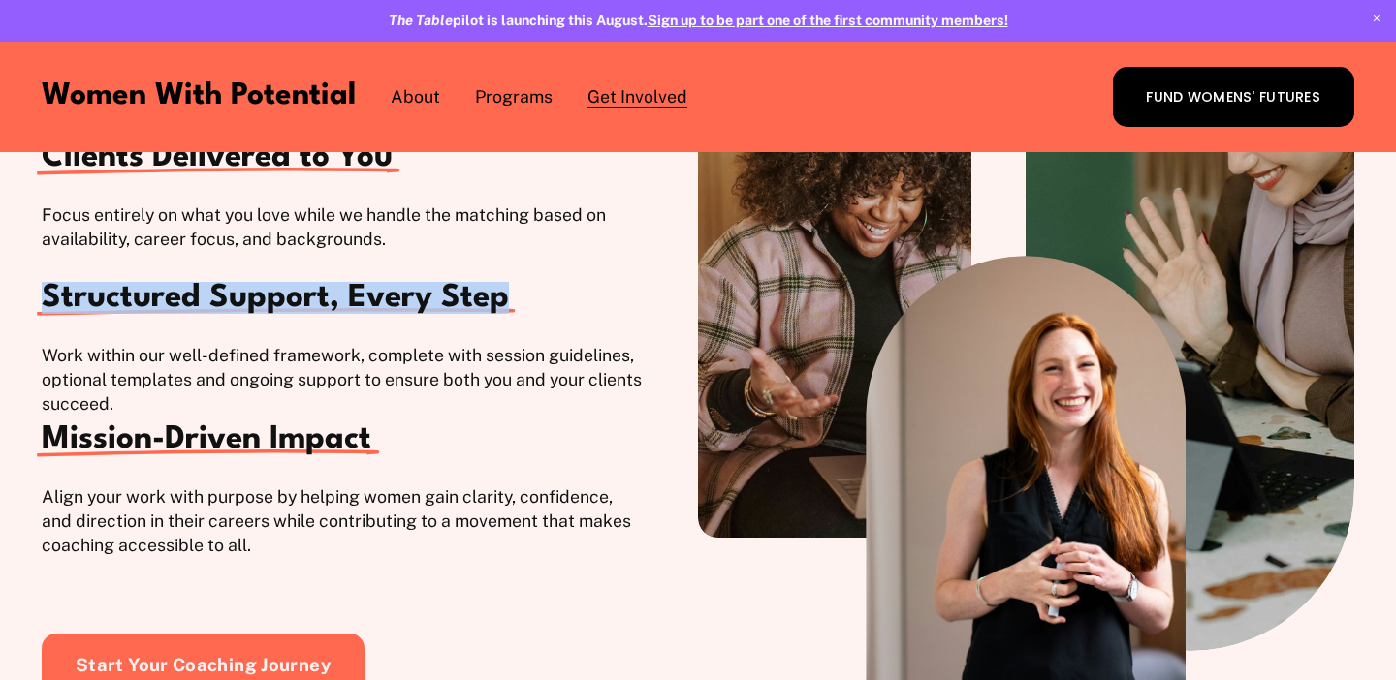
drag, startPoint x: 542, startPoint y: 294, endPoint x: 47, endPoint y: 312, distance: 494.6
click at [47, 312] on h3 "Structured Support, Every Step" at bounding box center [342, 298] width 601 height 29
click at [79, 301] on span "Structured Support, Every Step" at bounding box center [275, 298] width 467 height 32
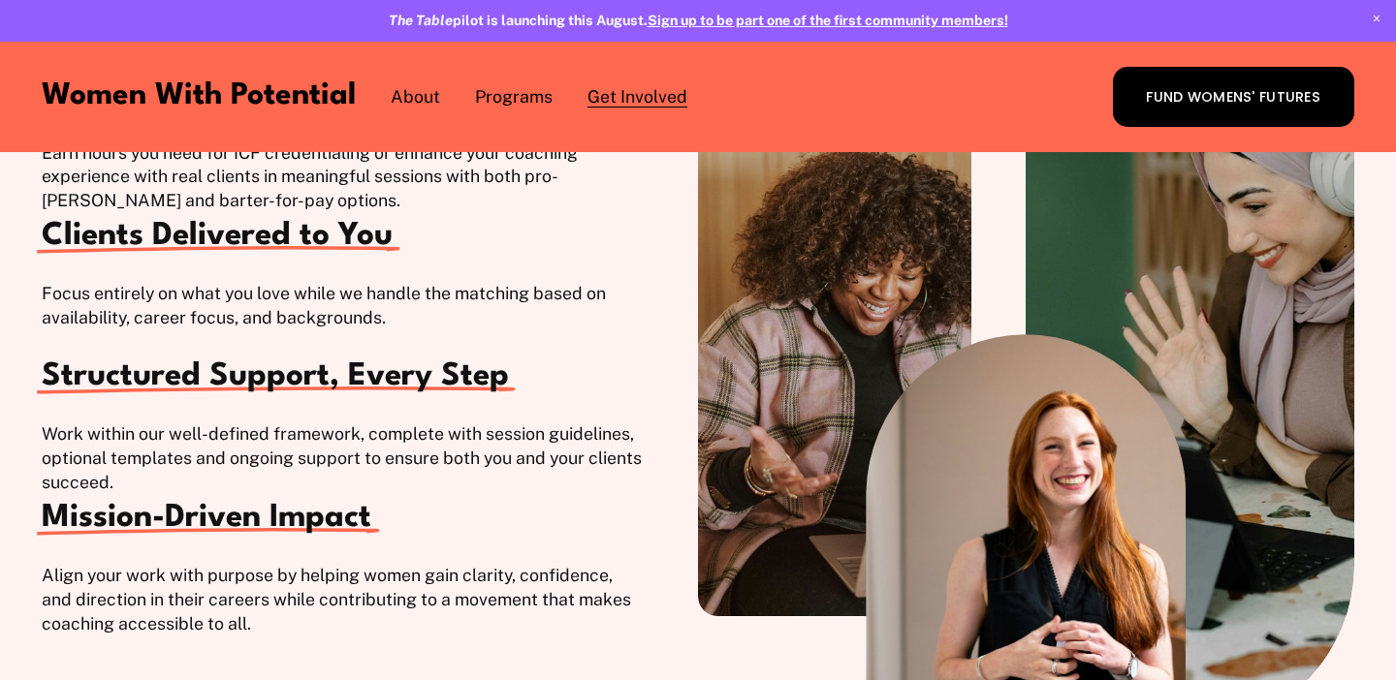
scroll to position [2371, 0]
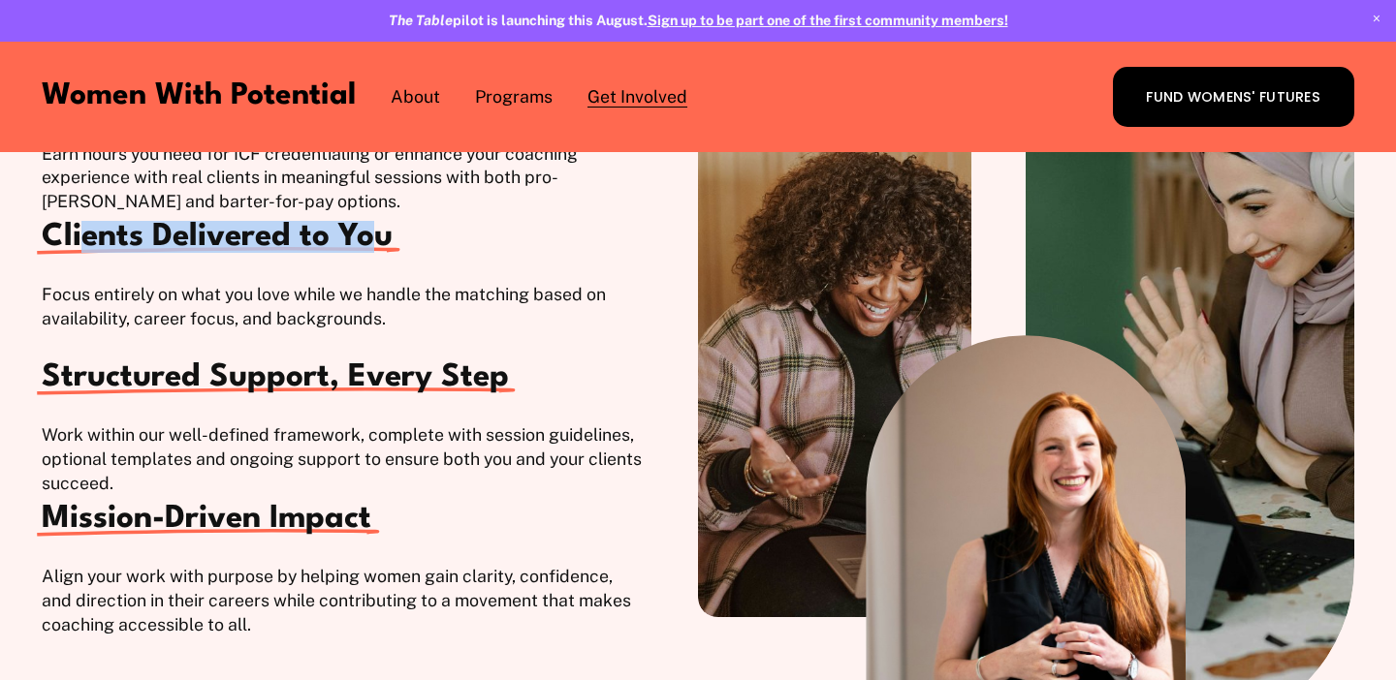
drag, startPoint x: 83, startPoint y: 241, endPoint x: 375, endPoint y: 248, distance: 291.8
click at [374, 248] on span "Clients Delivered to You" at bounding box center [217, 237] width 351 height 32
click at [376, 248] on span "Clients Delivered to You" at bounding box center [217, 237] width 351 height 32
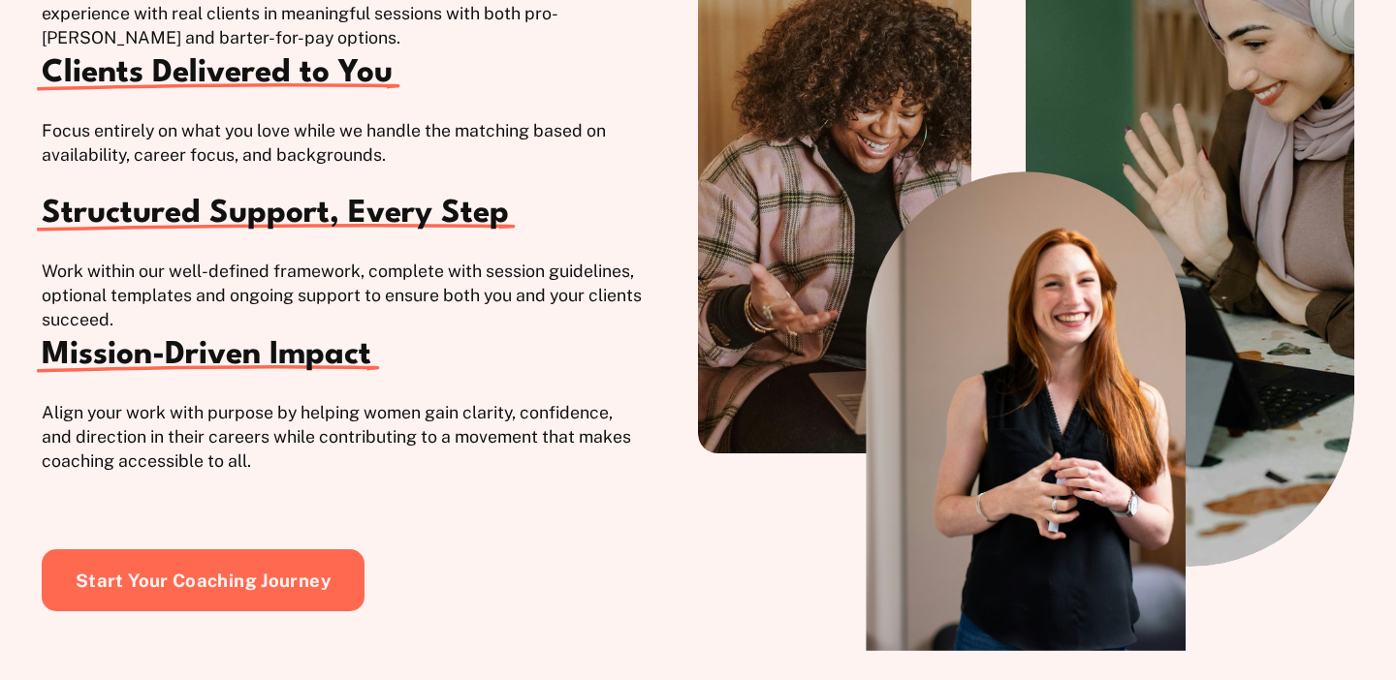
scroll to position [2570, 0]
